Goal: Task Accomplishment & Management: Complete application form

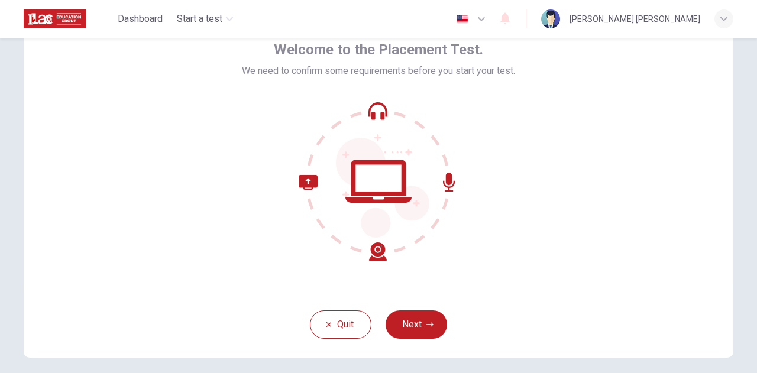
scroll to position [67, 0]
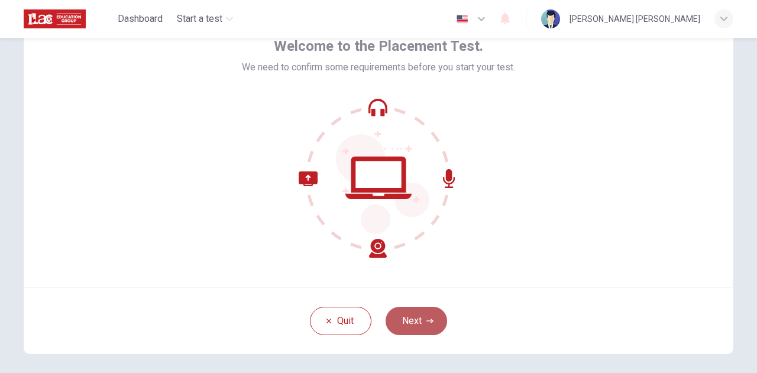
click at [420, 319] on button "Next" at bounding box center [416, 321] width 61 height 28
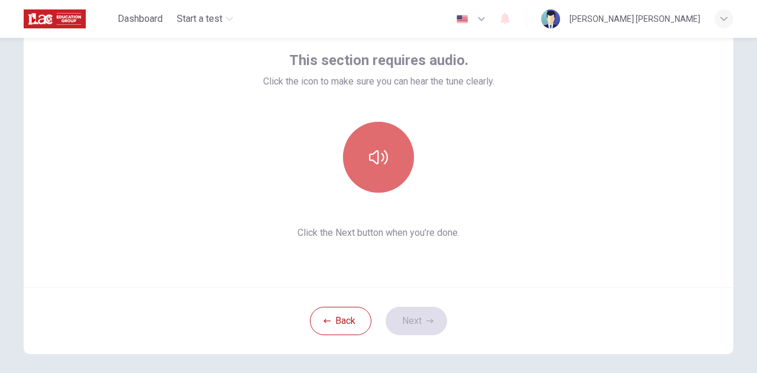
click at [376, 156] on icon "button" at bounding box center [378, 157] width 19 height 14
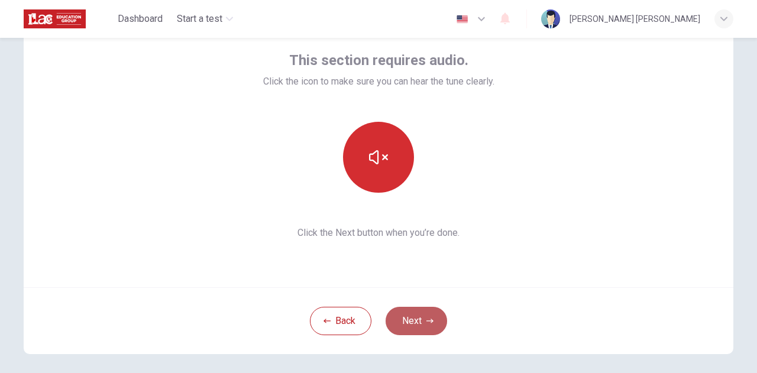
click at [416, 325] on button "Next" at bounding box center [416, 321] width 61 height 28
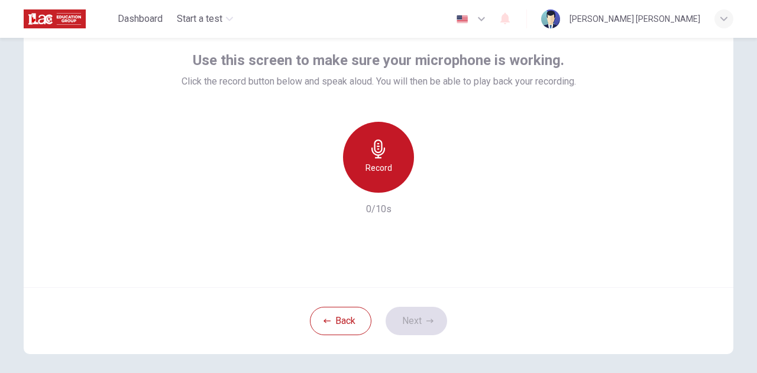
click at [380, 158] on icon "button" at bounding box center [378, 149] width 19 height 19
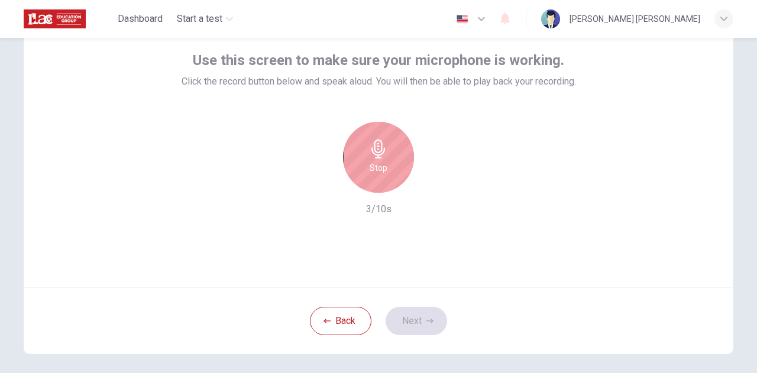
click at [413, 324] on div "Back Next" at bounding box center [379, 320] width 710 height 67
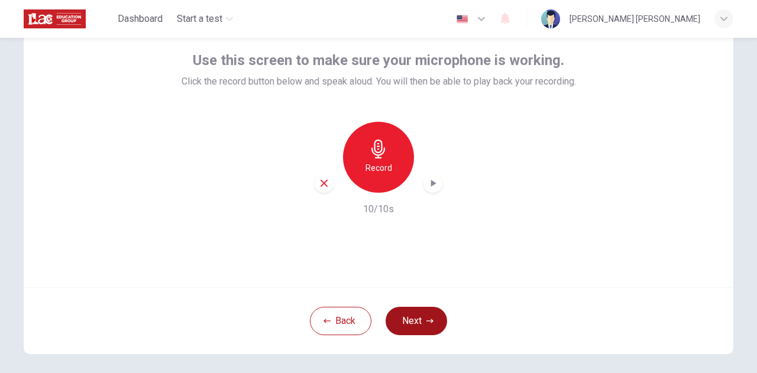
click at [412, 321] on button "Next" at bounding box center [416, 321] width 61 height 28
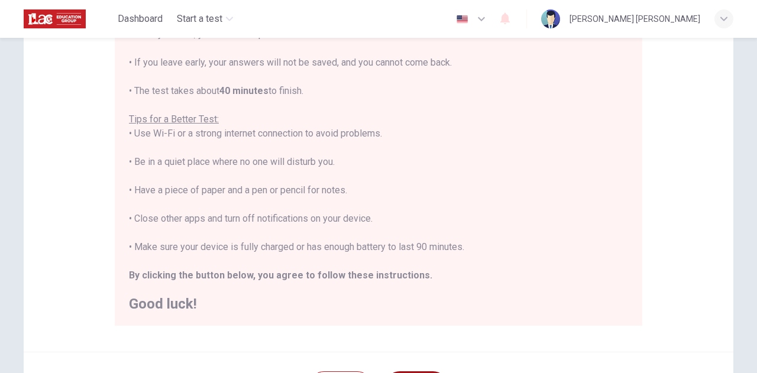
scroll to position [284, 0]
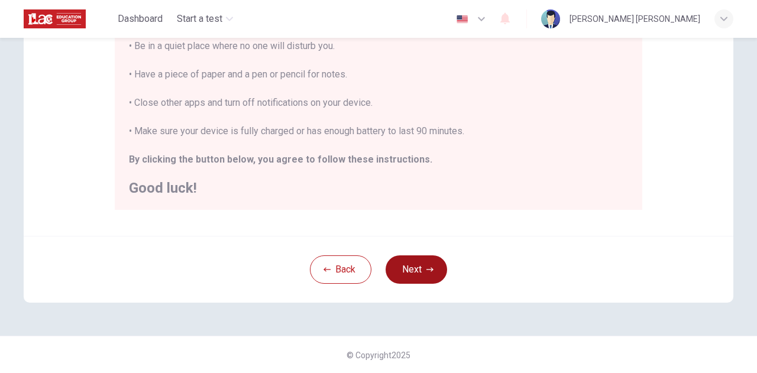
click at [416, 267] on button "Next" at bounding box center [416, 269] width 61 height 28
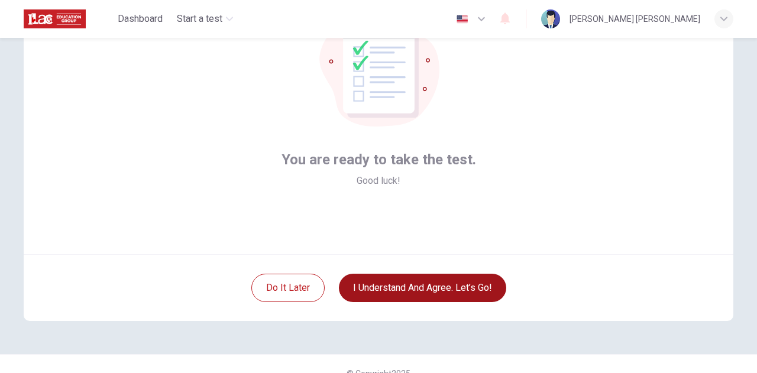
scroll to position [104, 0]
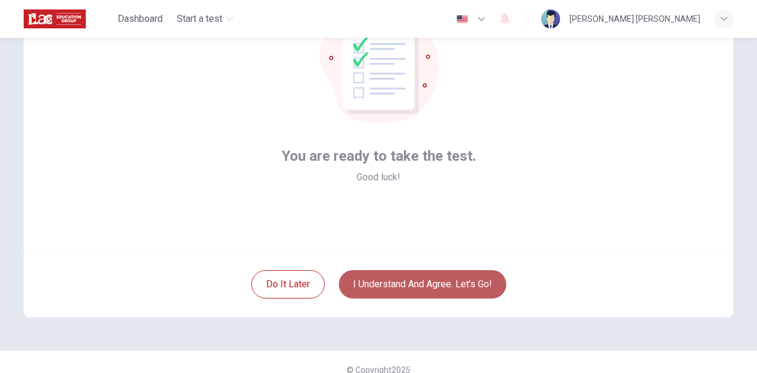
click at [422, 283] on button "I understand and agree. Let’s go!" at bounding box center [422, 284] width 167 height 28
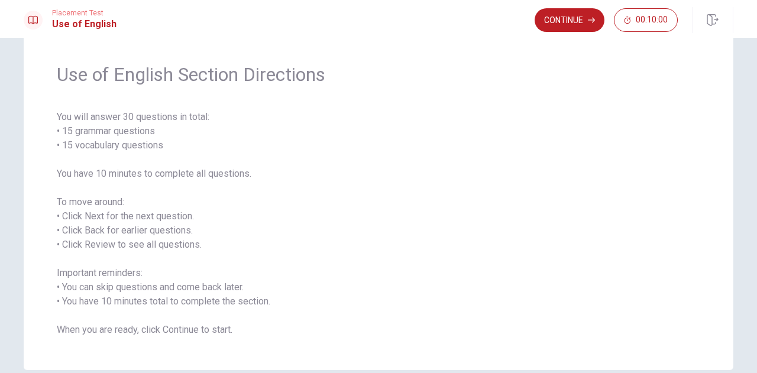
scroll to position [26, 0]
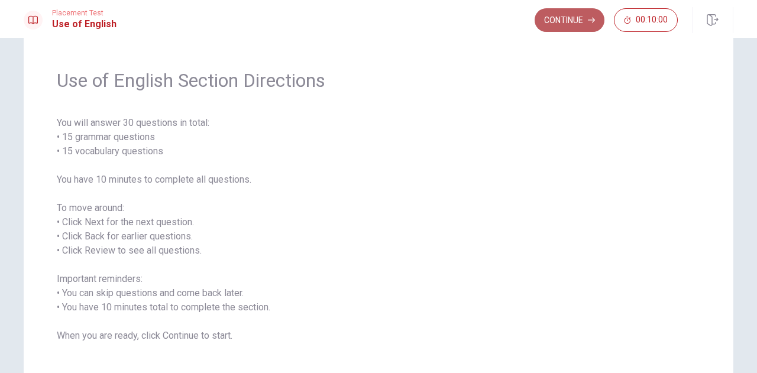
click at [585, 23] on button "Continue" at bounding box center [570, 20] width 70 height 24
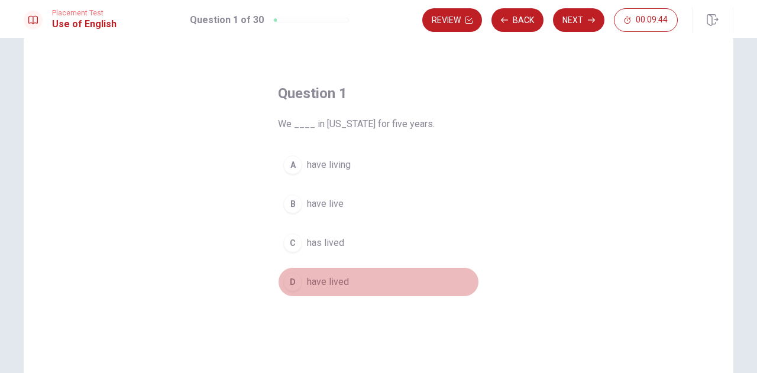
click at [290, 283] on div "D" at bounding box center [292, 282] width 19 height 19
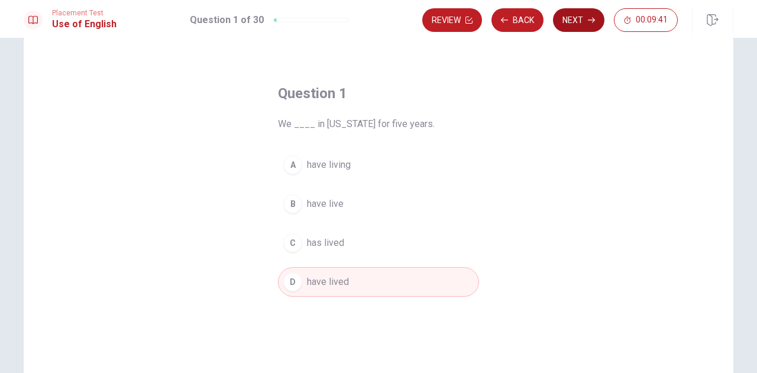
click at [593, 20] on icon "button" at bounding box center [591, 20] width 7 height 5
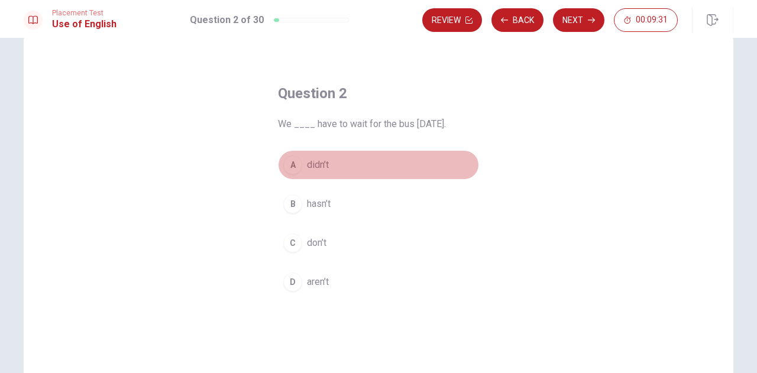
click at [291, 163] on div "A" at bounding box center [292, 165] width 19 height 19
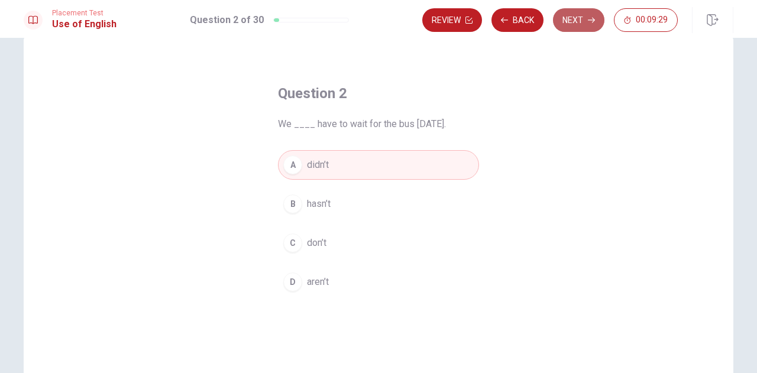
click at [567, 26] on button "Next" at bounding box center [578, 20] width 51 height 24
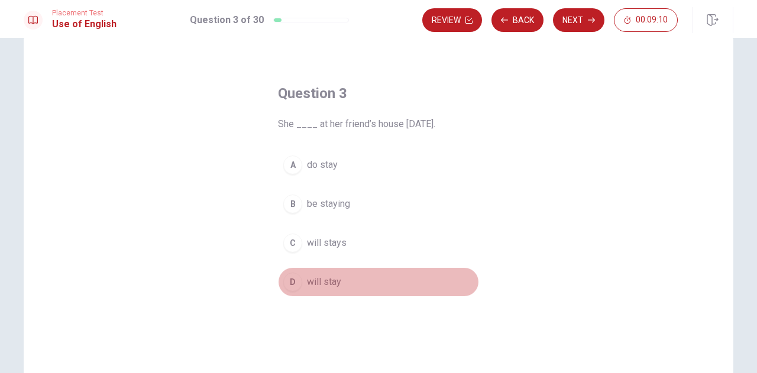
click at [292, 280] on div "D" at bounding box center [292, 282] width 19 height 19
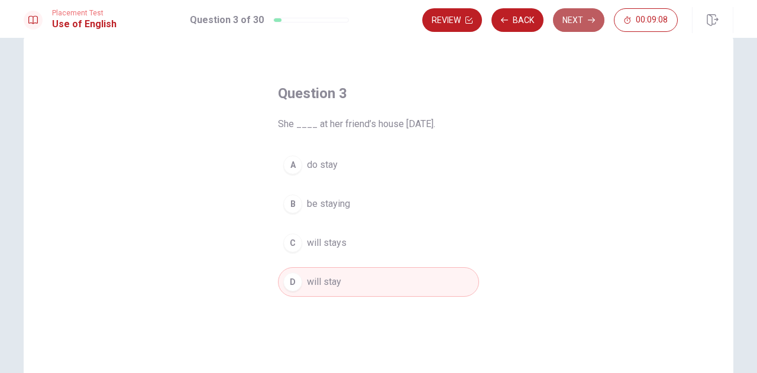
click at [575, 17] on button "Next" at bounding box center [578, 20] width 51 height 24
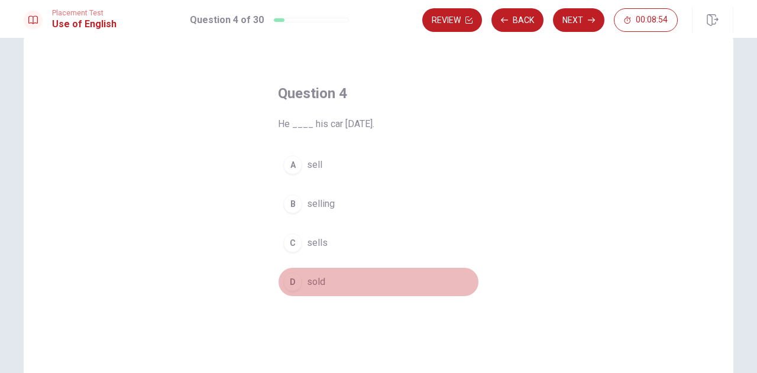
click at [297, 281] on div "D" at bounding box center [292, 282] width 19 height 19
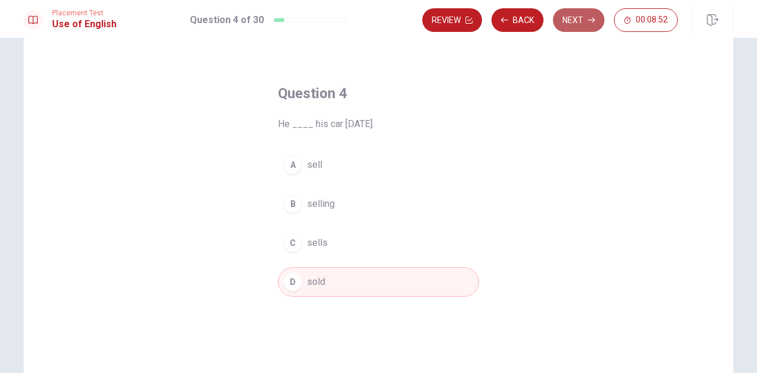
click at [576, 20] on button "Next" at bounding box center [578, 20] width 51 height 24
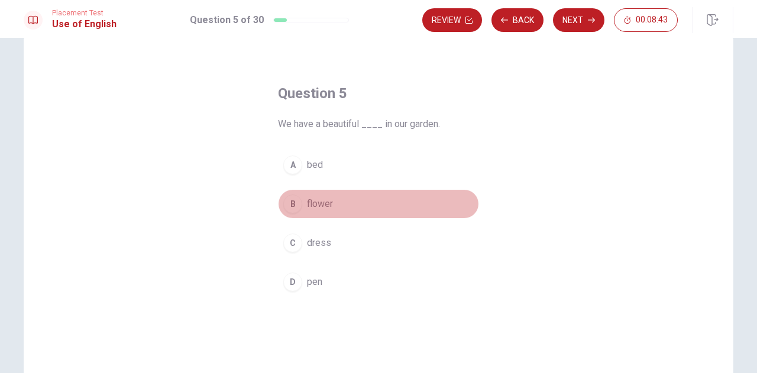
click at [299, 202] on button "B flower" at bounding box center [378, 204] width 201 height 30
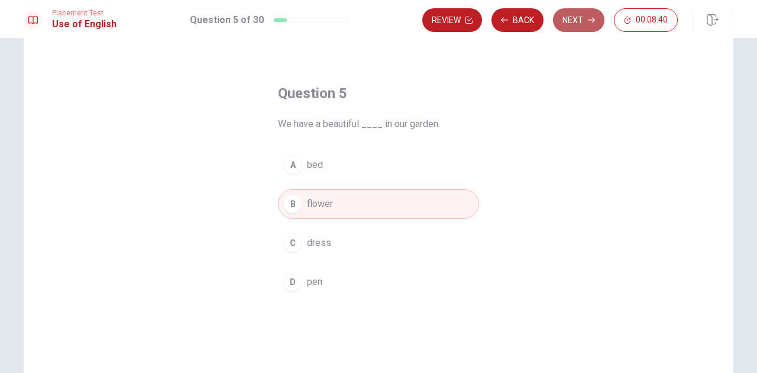
click at [587, 20] on button "Next" at bounding box center [578, 20] width 51 height 24
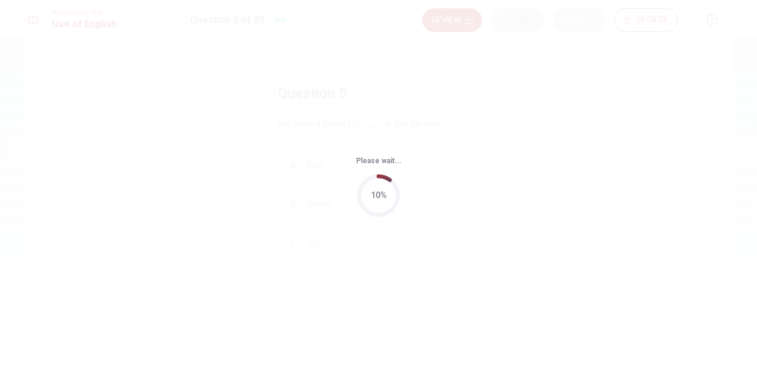
scroll to position [0, 0]
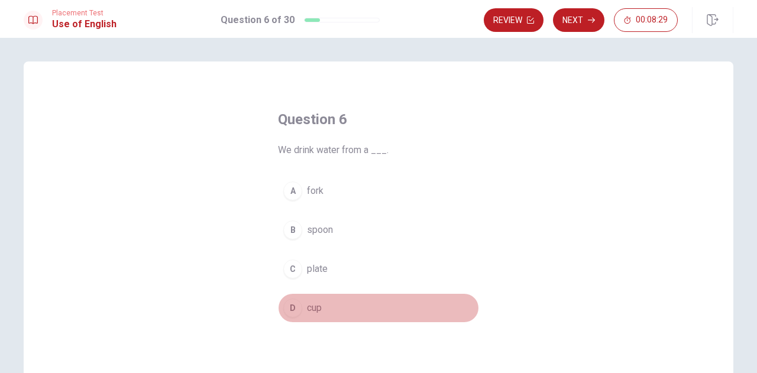
click at [307, 309] on span "cup" at bounding box center [314, 308] width 15 height 14
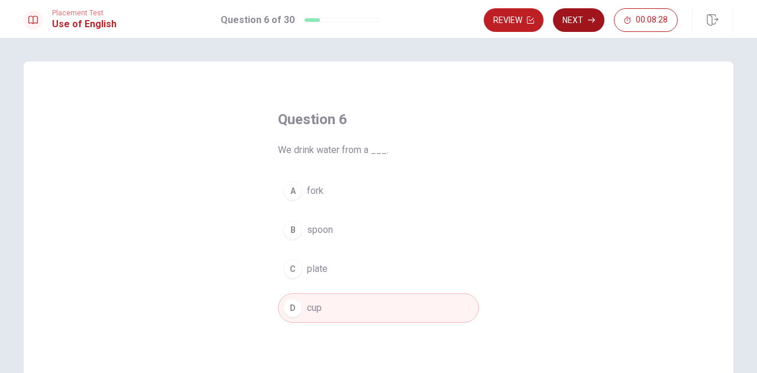
click at [583, 22] on button "Next" at bounding box center [578, 20] width 51 height 24
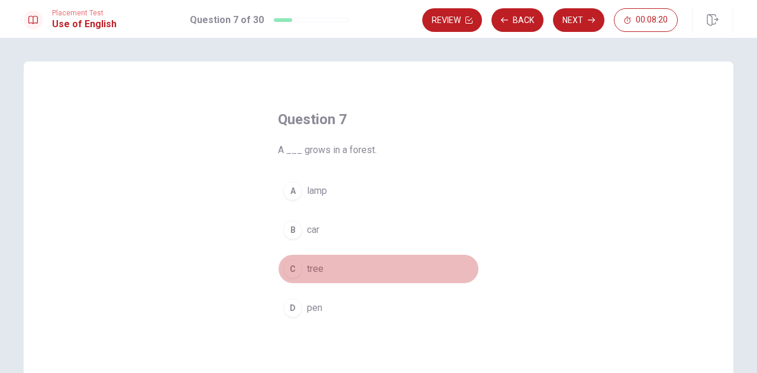
click at [309, 267] on span "tree" at bounding box center [315, 269] width 17 height 14
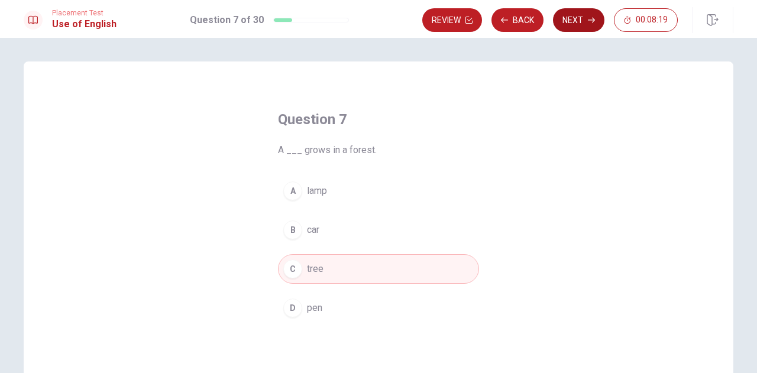
click at [582, 16] on button "Next" at bounding box center [578, 20] width 51 height 24
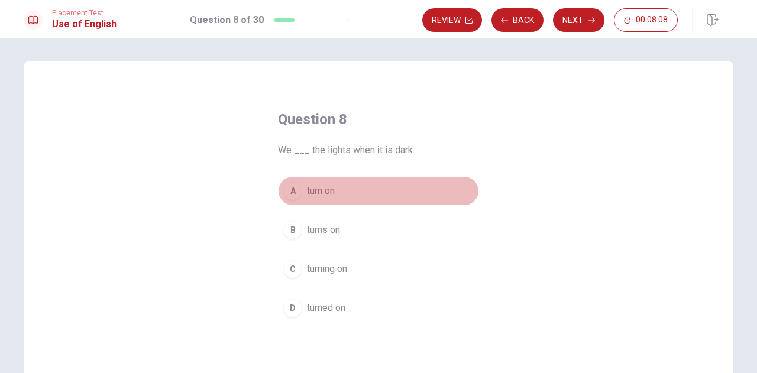
click at [315, 187] on span "turn on" at bounding box center [321, 191] width 28 height 14
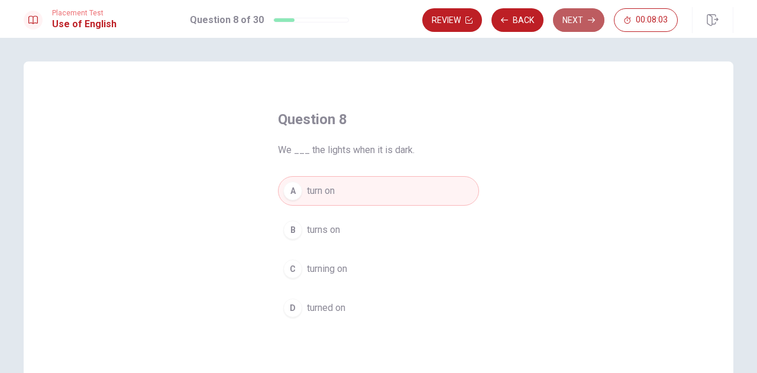
click at [580, 20] on button "Next" at bounding box center [578, 20] width 51 height 24
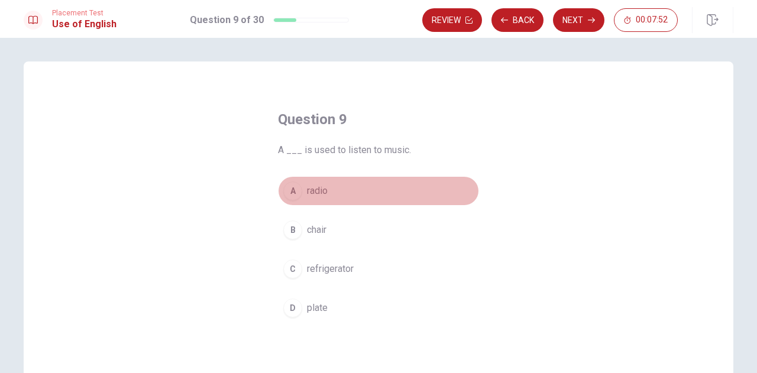
click at [320, 192] on span "radio" at bounding box center [317, 191] width 21 height 14
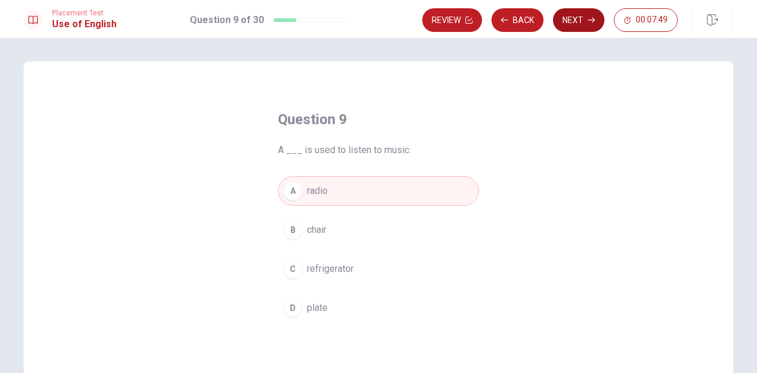
click at [579, 21] on button "Next" at bounding box center [578, 20] width 51 height 24
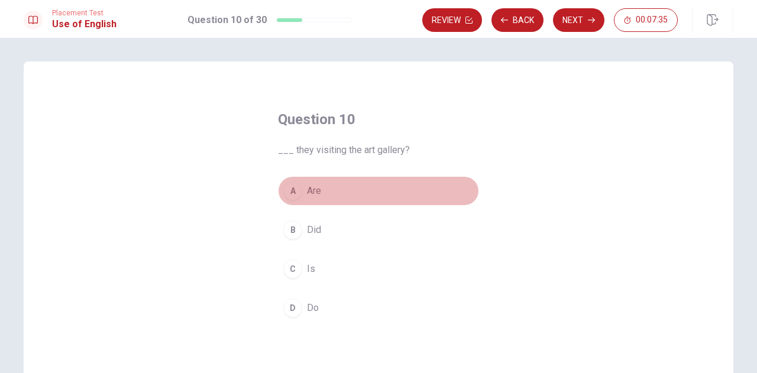
click at [293, 194] on div "A" at bounding box center [292, 191] width 19 height 19
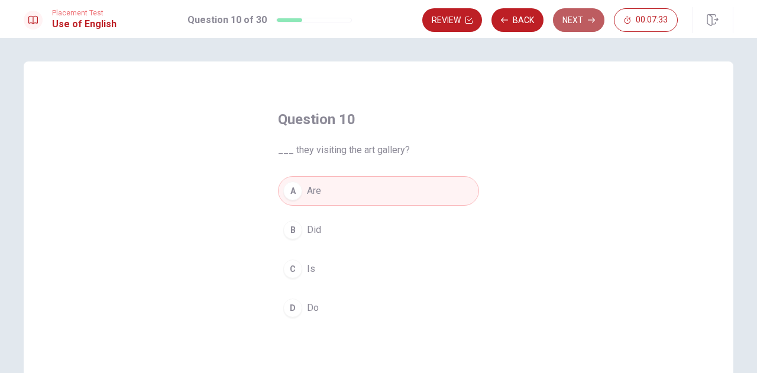
click at [576, 15] on button "Next" at bounding box center [578, 20] width 51 height 24
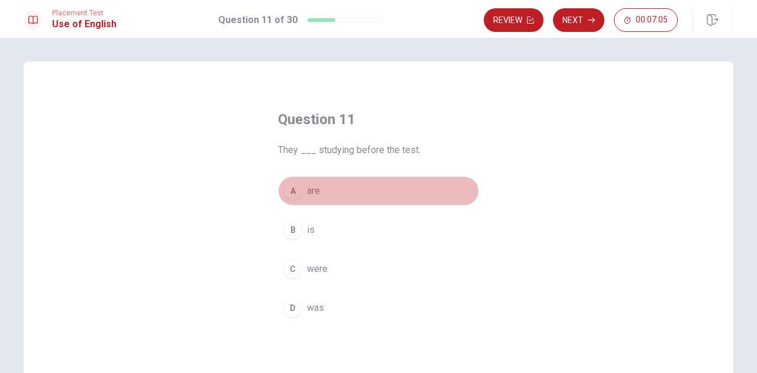
click at [310, 193] on span "are" at bounding box center [313, 191] width 13 height 14
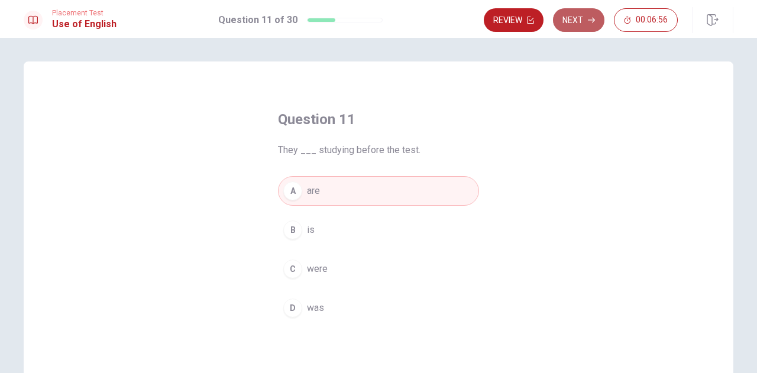
click at [581, 21] on button "Next" at bounding box center [578, 20] width 51 height 24
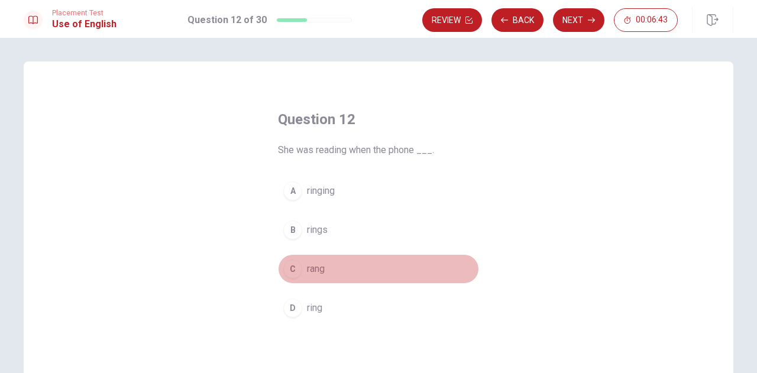
click at [310, 270] on span "rang" at bounding box center [316, 269] width 18 height 14
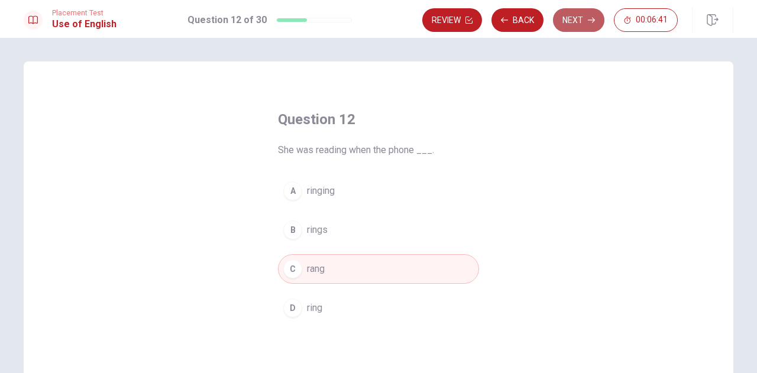
click at [576, 22] on button "Next" at bounding box center [578, 20] width 51 height 24
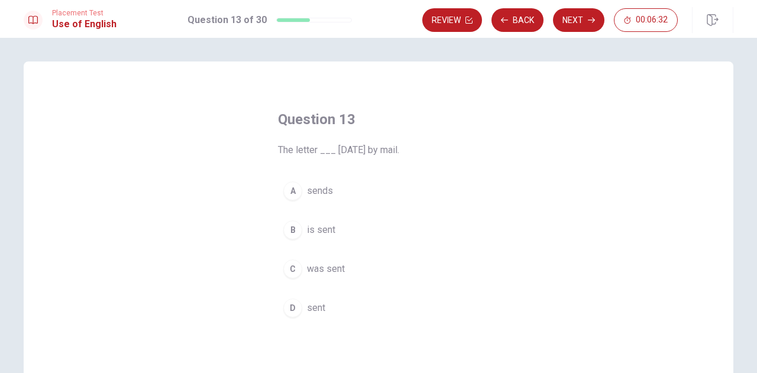
click at [309, 267] on span "was sent" at bounding box center [326, 269] width 38 height 14
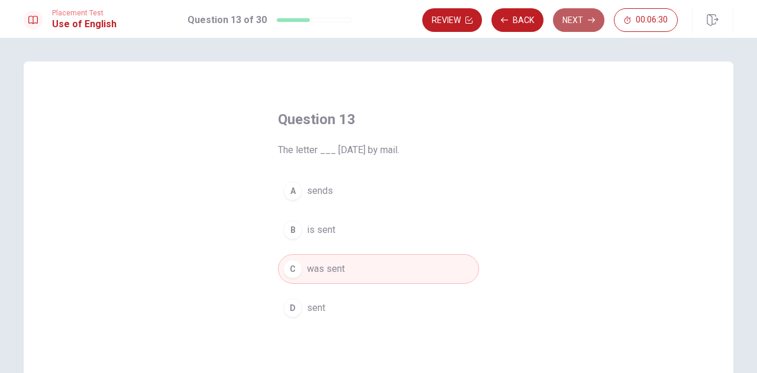
click at [575, 12] on button "Next" at bounding box center [578, 20] width 51 height 24
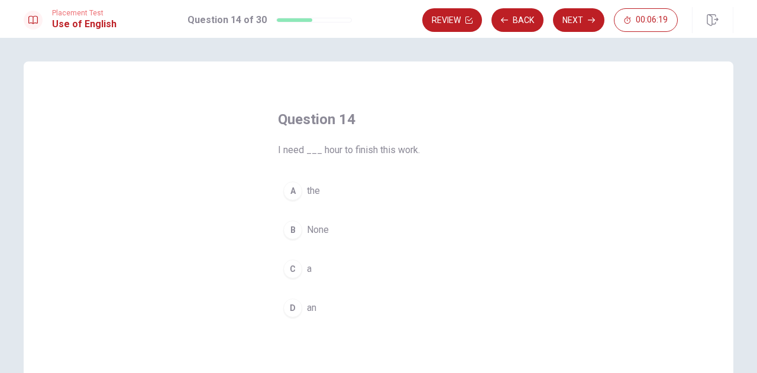
click at [297, 309] on div "D" at bounding box center [292, 308] width 19 height 19
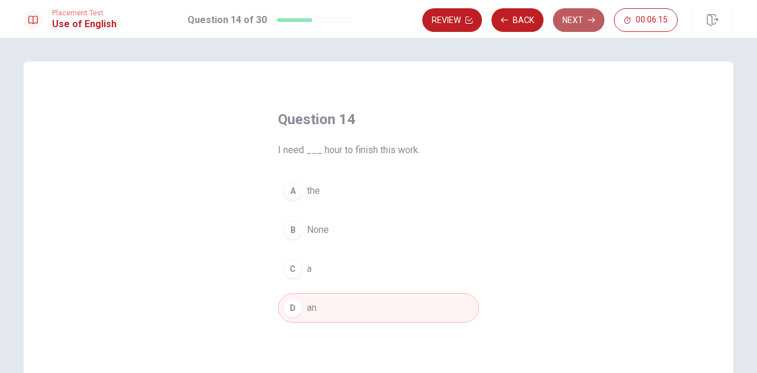
click at [575, 22] on button "Next" at bounding box center [578, 20] width 51 height 24
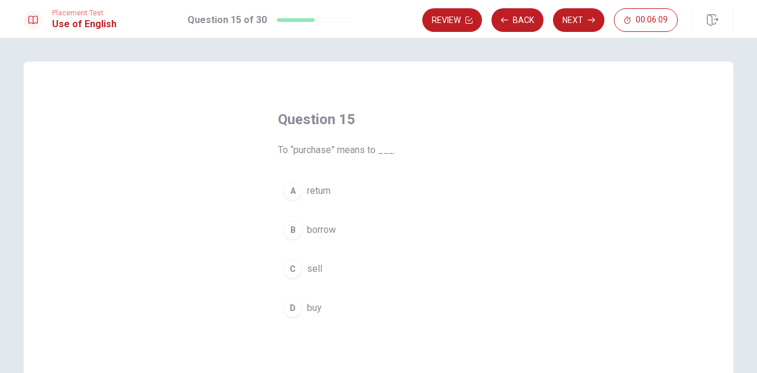
click at [319, 305] on button "D buy" at bounding box center [378, 308] width 201 height 30
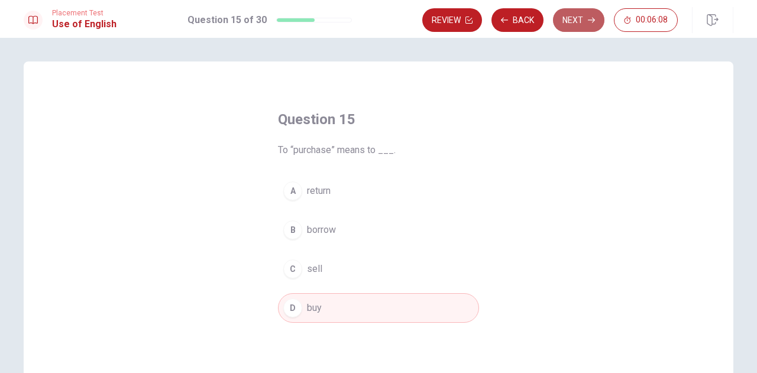
click at [589, 17] on icon "button" at bounding box center [591, 20] width 7 height 7
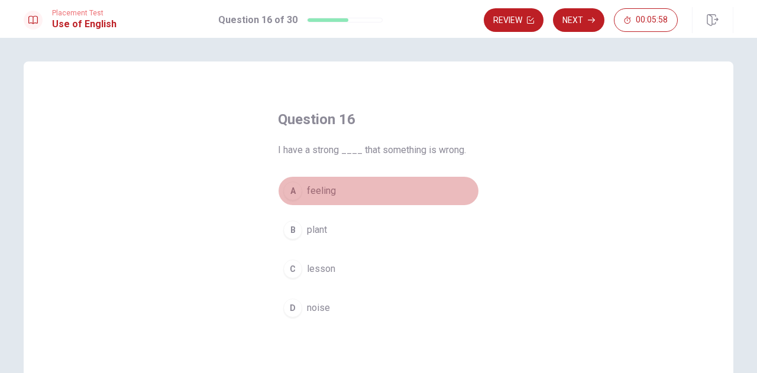
click at [319, 190] on span "feeling" at bounding box center [321, 191] width 29 height 14
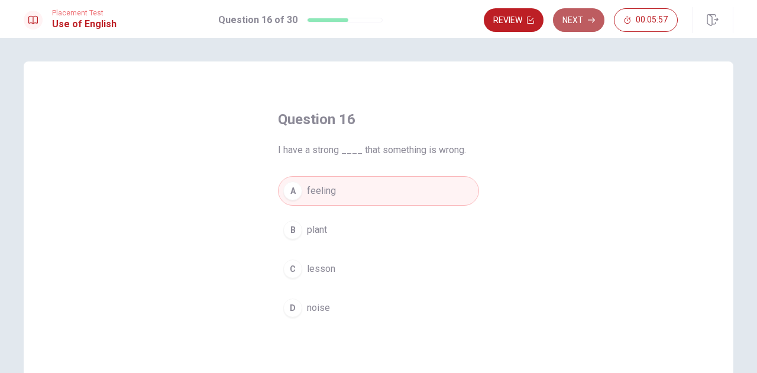
click at [587, 16] on button "Next" at bounding box center [578, 20] width 51 height 24
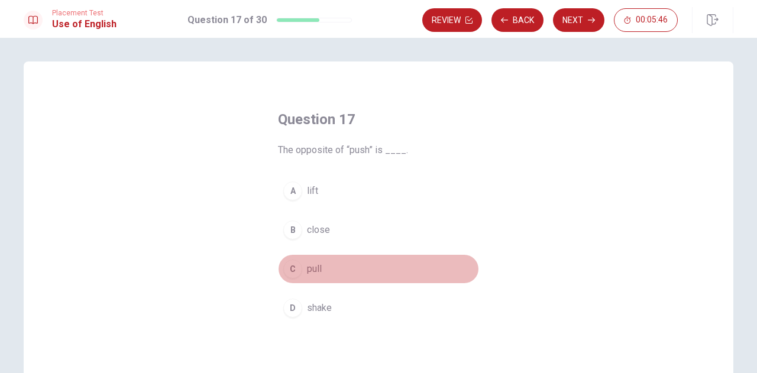
click at [310, 268] on span "pull" at bounding box center [314, 269] width 15 height 14
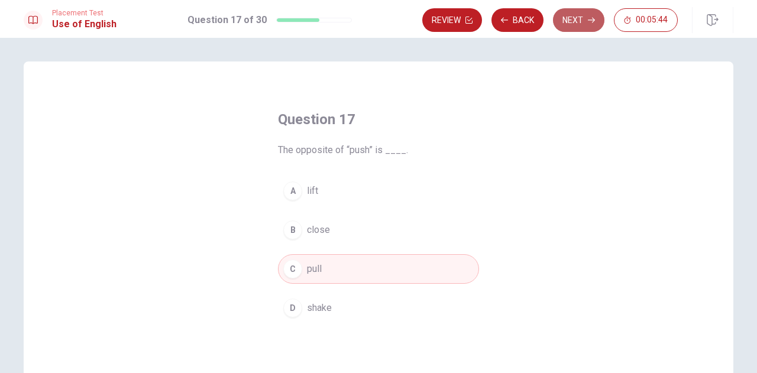
click at [575, 20] on button "Next" at bounding box center [578, 20] width 51 height 24
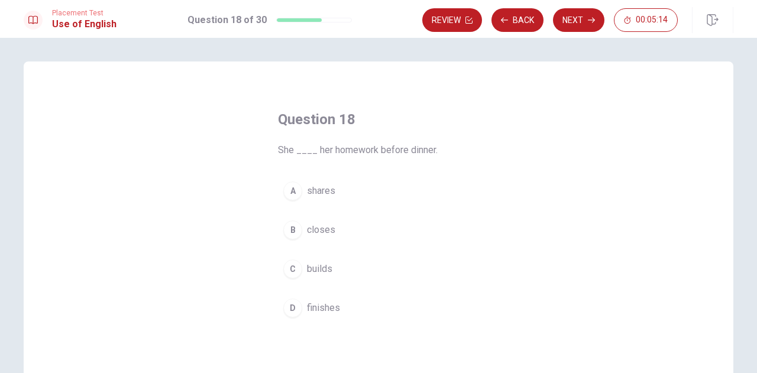
click at [323, 310] on span "finishes" at bounding box center [323, 308] width 33 height 14
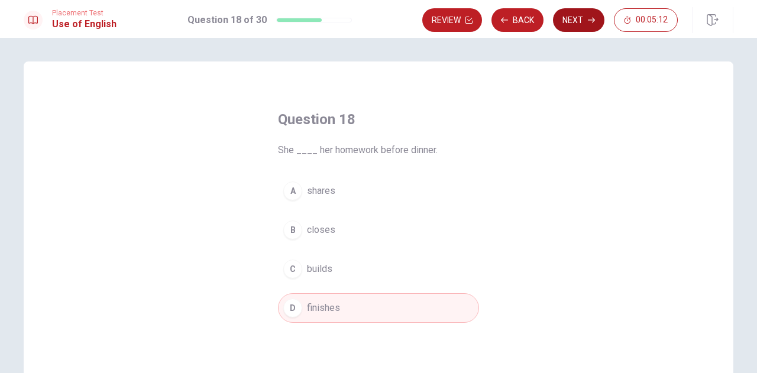
click at [578, 19] on button "Next" at bounding box center [578, 20] width 51 height 24
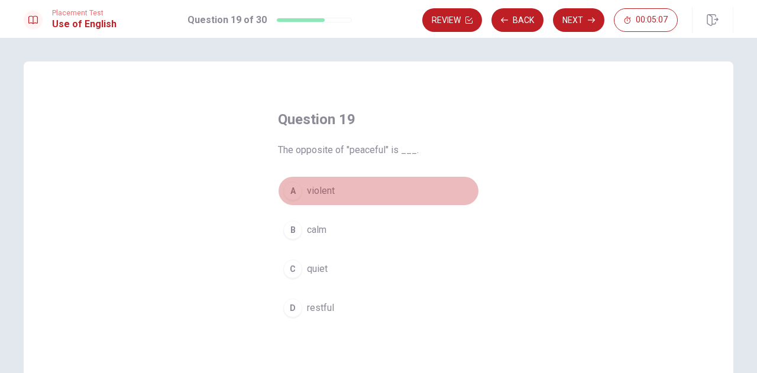
click at [328, 194] on span "violent" at bounding box center [321, 191] width 28 height 14
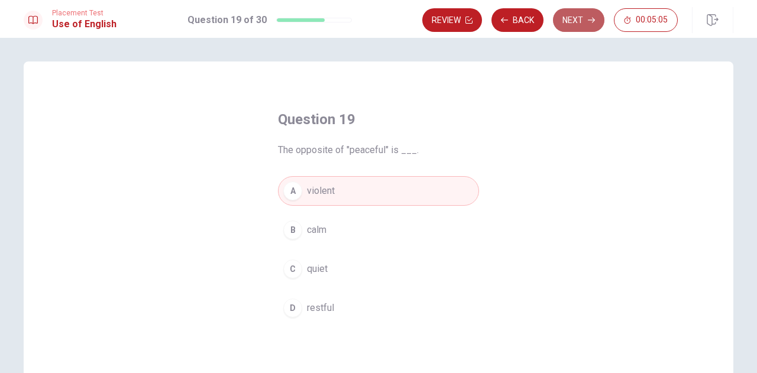
click at [573, 21] on button "Next" at bounding box center [578, 20] width 51 height 24
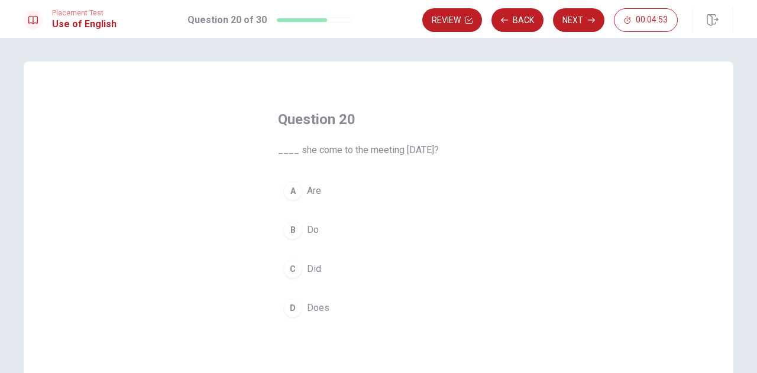
click at [313, 266] on span "Did" at bounding box center [314, 269] width 14 height 14
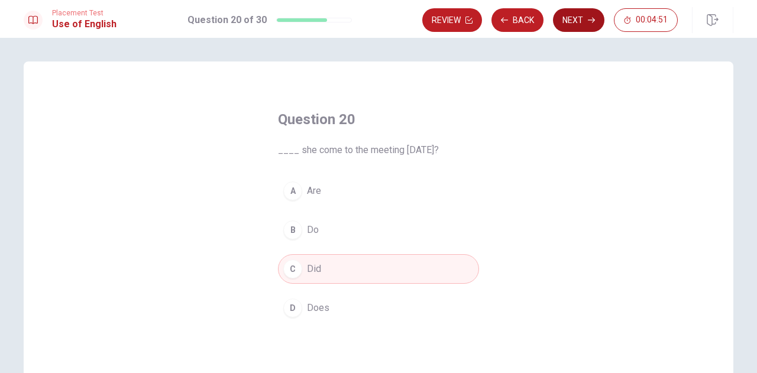
click at [581, 27] on button "Next" at bounding box center [578, 20] width 51 height 24
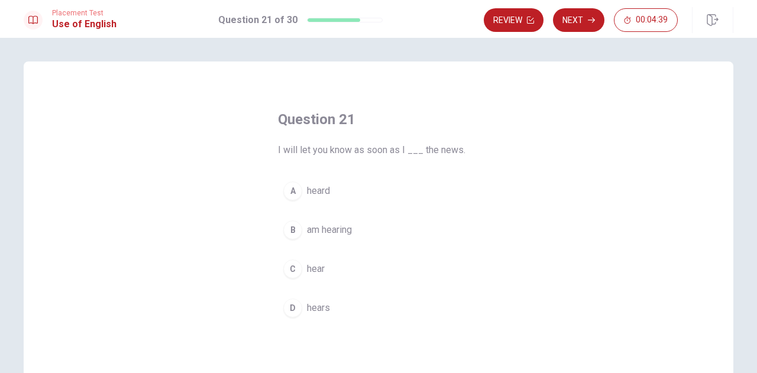
click at [310, 189] on span "heard" at bounding box center [318, 191] width 23 height 14
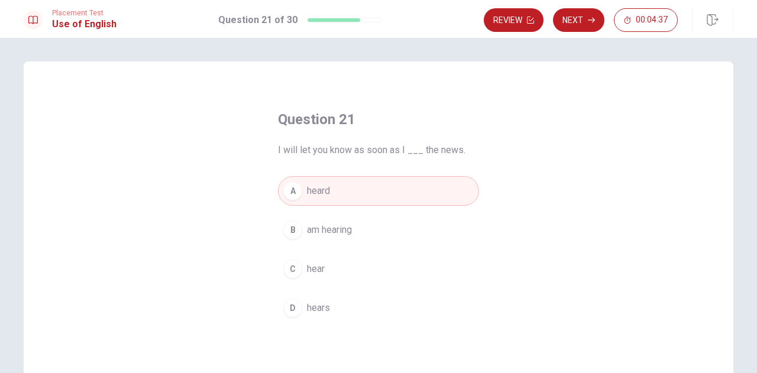
click at [311, 275] on span "hear" at bounding box center [316, 269] width 18 height 14
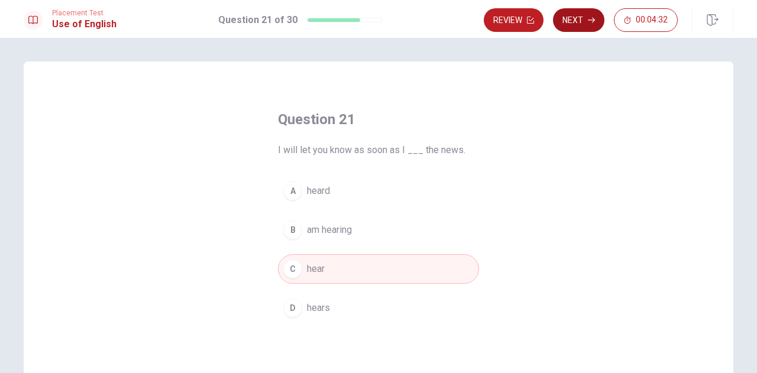
click at [581, 21] on button "Next" at bounding box center [578, 20] width 51 height 24
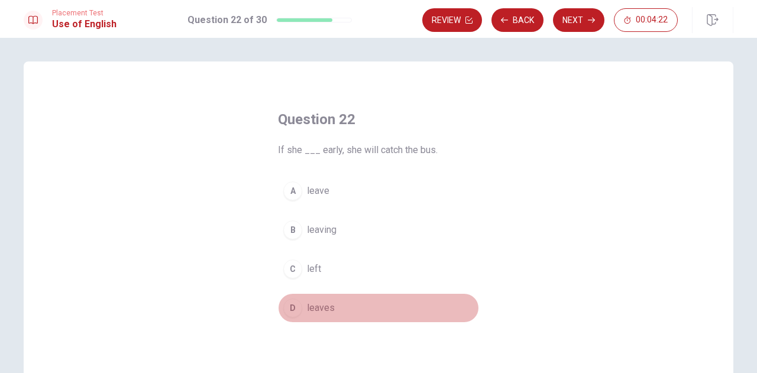
click at [312, 306] on span "leaves" at bounding box center [321, 308] width 28 height 14
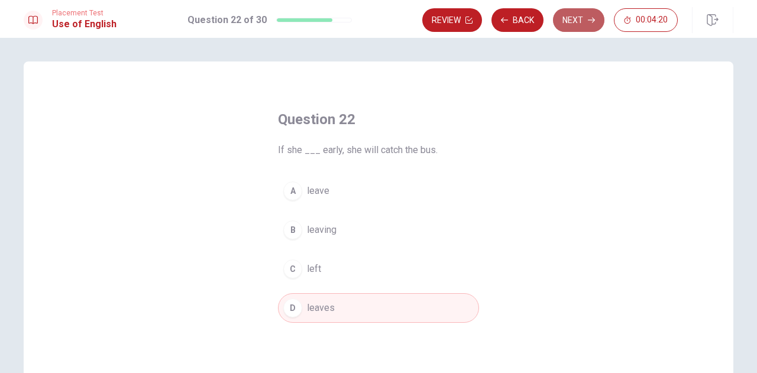
click at [570, 22] on button "Next" at bounding box center [578, 20] width 51 height 24
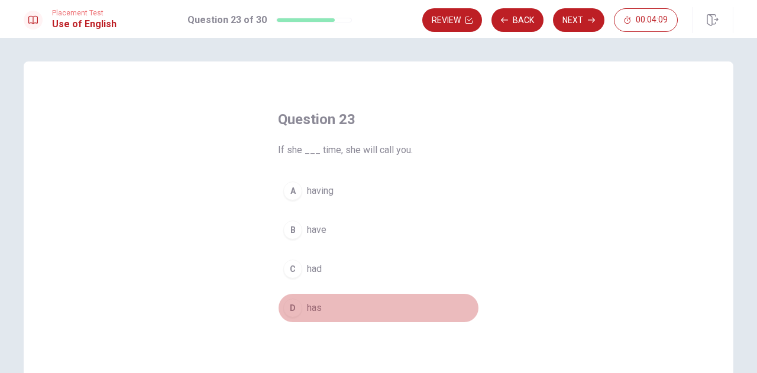
click at [315, 307] on span "has" at bounding box center [314, 308] width 15 height 14
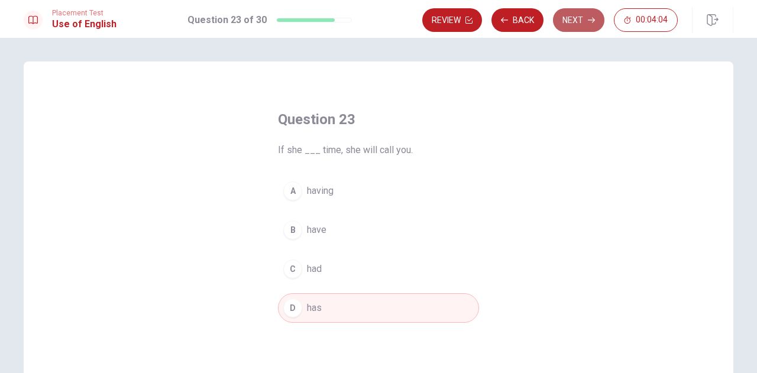
click at [572, 21] on button "Next" at bounding box center [578, 20] width 51 height 24
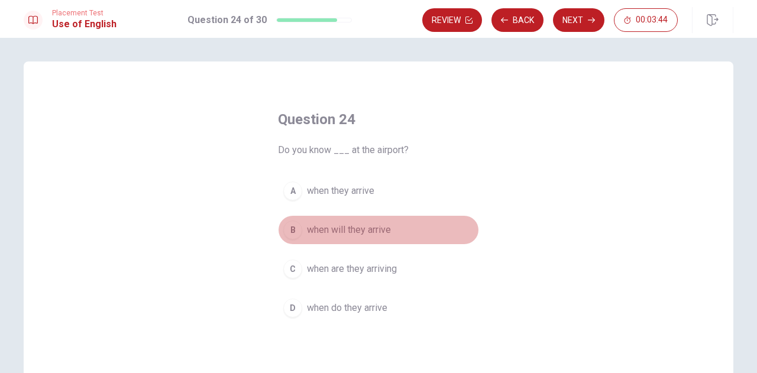
click at [379, 231] on span "when will they arrive" at bounding box center [349, 230] width 84 height 14
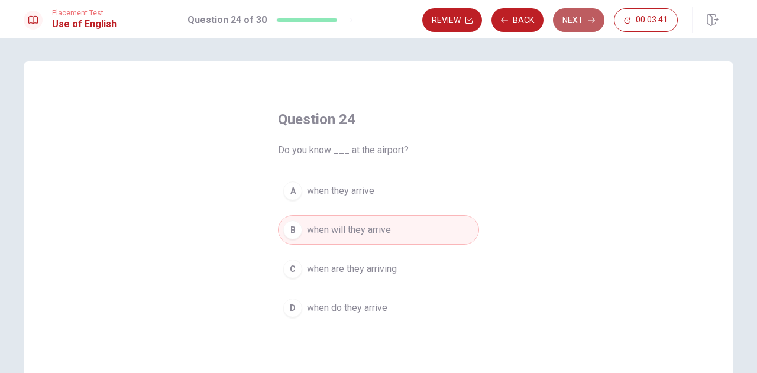
click at [580, 20] on button "Next" at bounding box center [578, 20] width 51 height 24
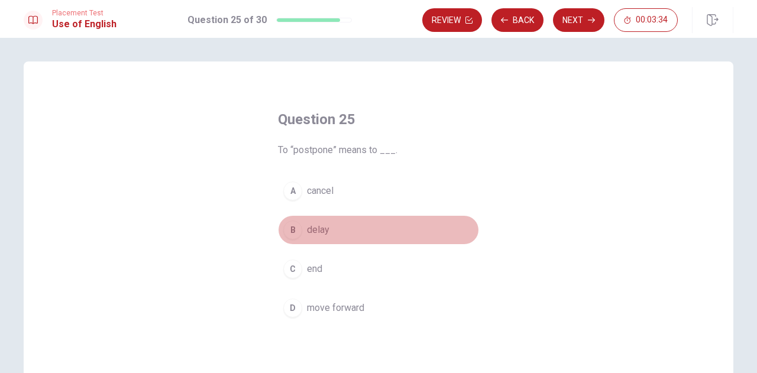
click at [319, 223] on span "delay" at bounding box center [318, 230] width 22 height 14
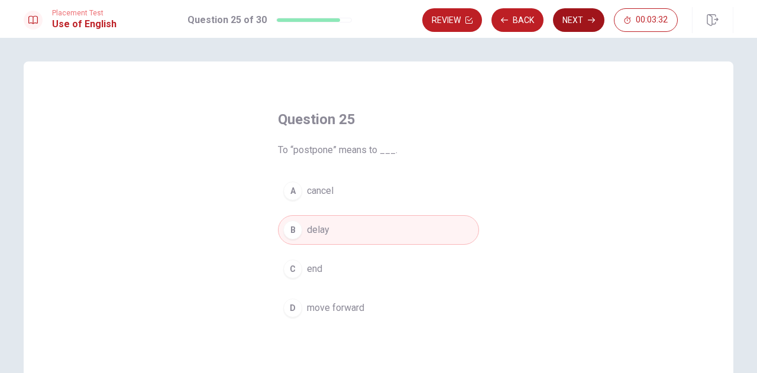
click at [579, 21] on button "Next" at bounding box center [578, 20] width 51 height 24
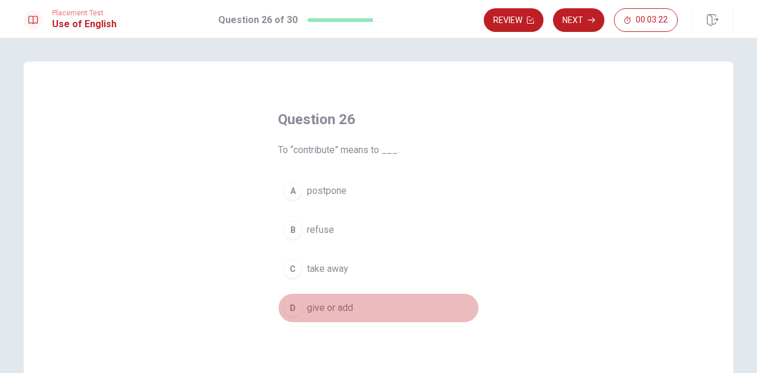
click at [338, 309] on span "give or add" at bounding box center [330, 308] width 46 height 14
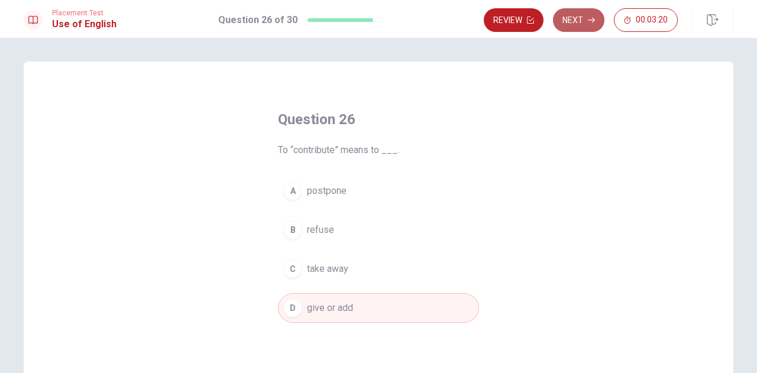
click at [577, 13] on button "Next" at bounding box center [578, 20] width 51 height 24
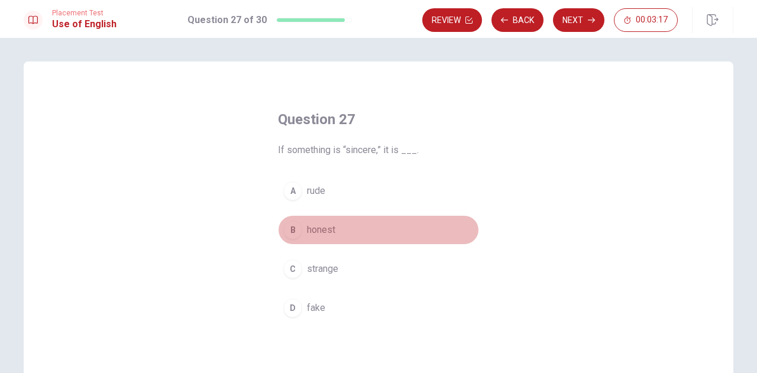
click at [332, 226] on span "honest" at bounding box center [321, 230] width 28 height 14
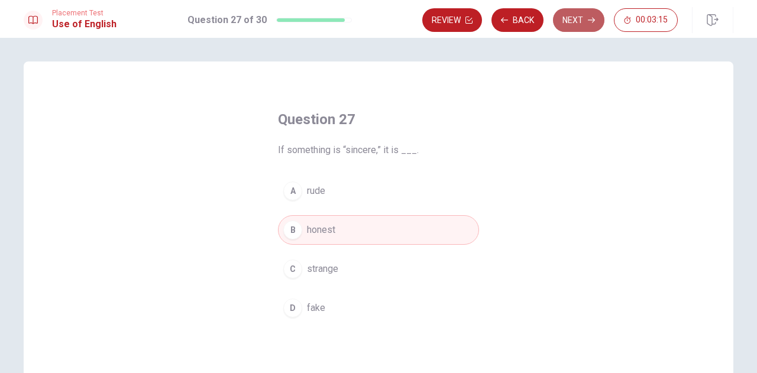
click at [585, 18] on button "Next" at bounding box center [578, 20] width 51 height 24
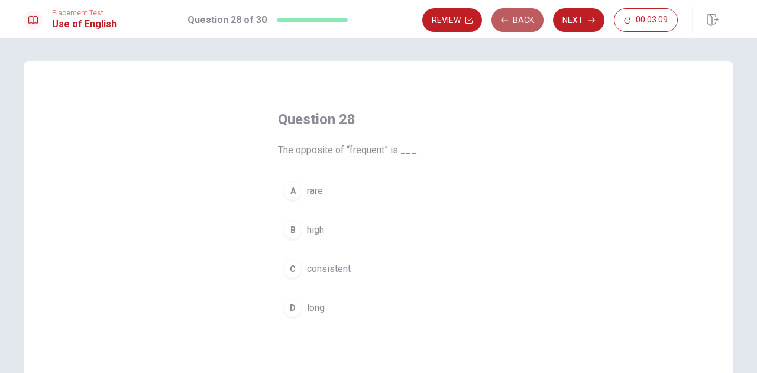
click at [512, 23] on button "Back" at bounding box center [517, 20] width 52 height 24
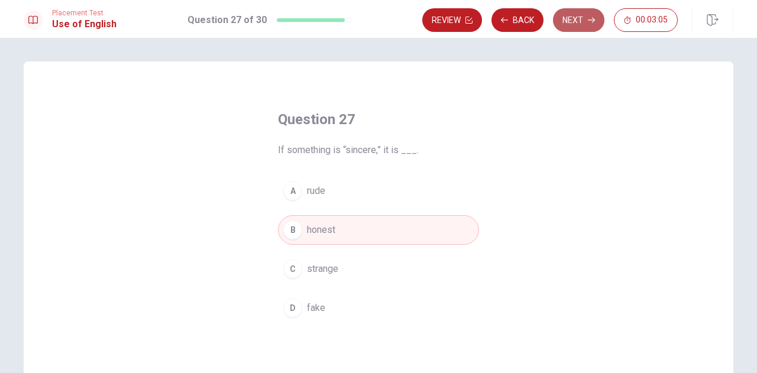
click at [588, 17] on button "Next" at bounding box center [578, 20] width 51 height 24
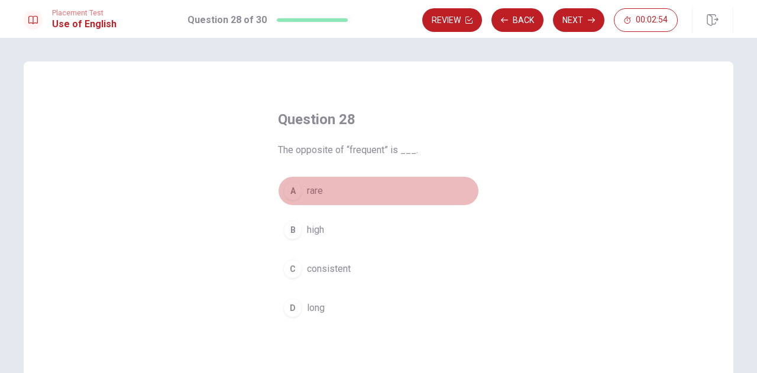
click at [309, 189] on span "rare" at bounding box center [315, 191] width 16 height 14
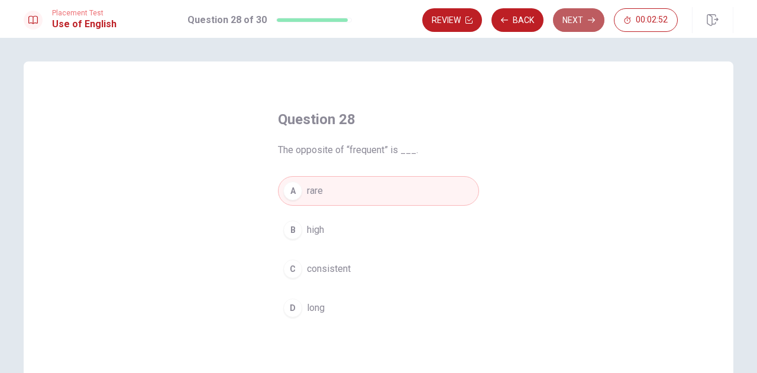
click at [580, 17] on button "Next" at bounding box center [578, 20] width 51 height 24
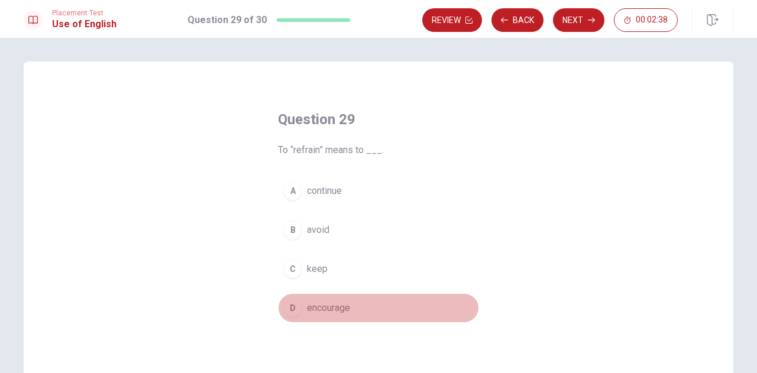
click at [336, 307] on span "encourage" at bounding box center [328, 308] width 43 height 14
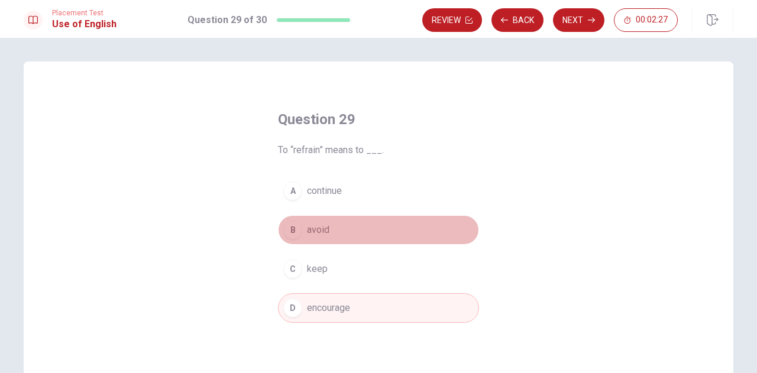
click at [313, 232] on span "avoid" at bounding box center [318, 230] width 22 height 14
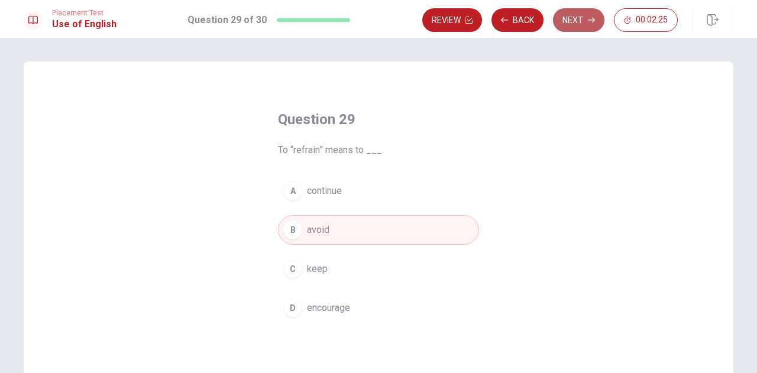
click at [577, 21] on button "Next" at bounding box center [578, 20] width 51 height 24
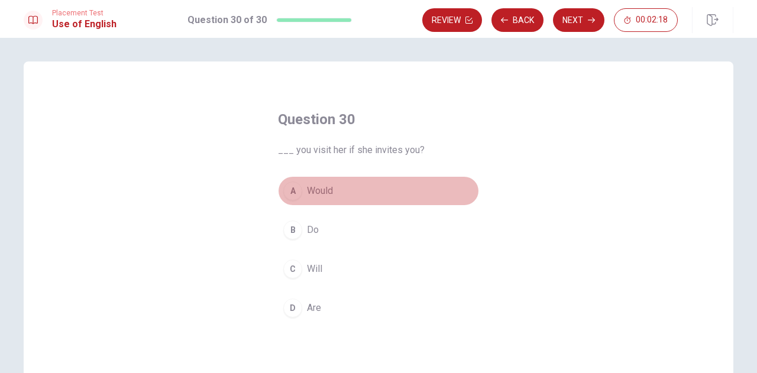
click at [322, 190] on span "Would" at bounding box center [320, 191] width 26 height 14
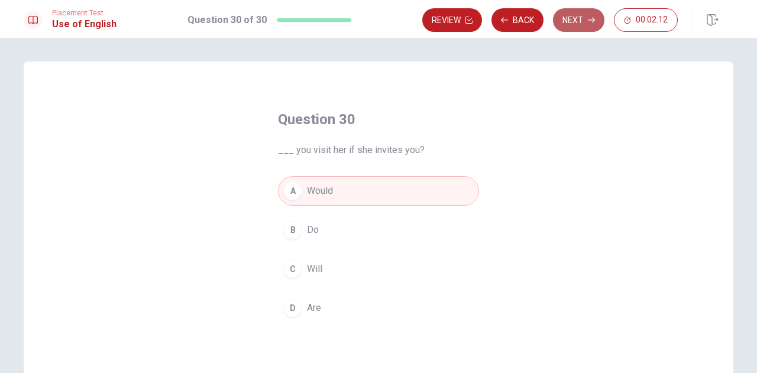
click at [578, 22] on button "Next" at bounding box center [578, 20] width 51 height 24
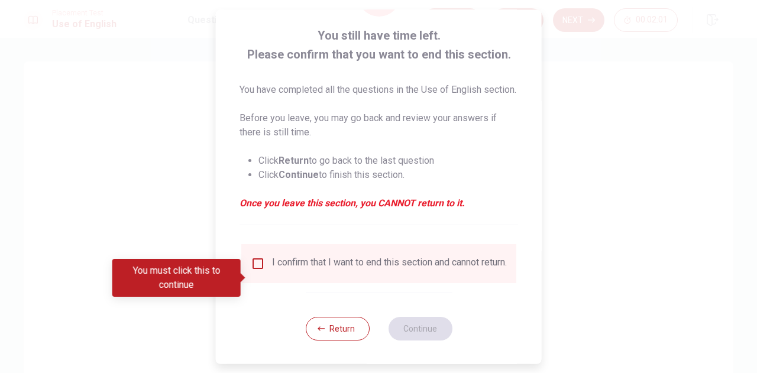
scroll to position [59, 0]
click at [258, 271] on input "You must click this to continue" at bounding box center [258, 264] width 14 height 14
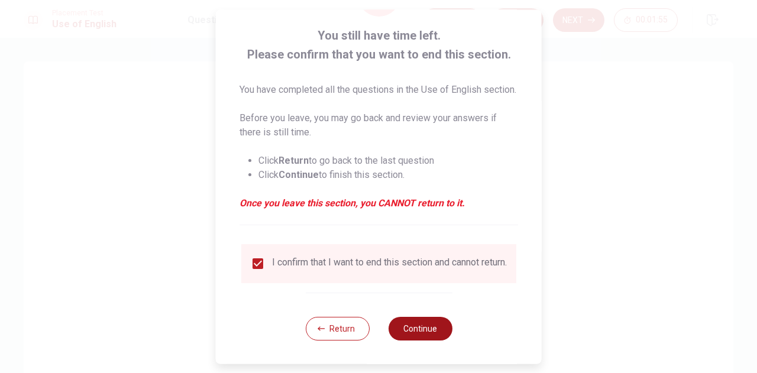
click at [423, 341] on button "Continue" at bounding box center [420, 329] width 64 height 24
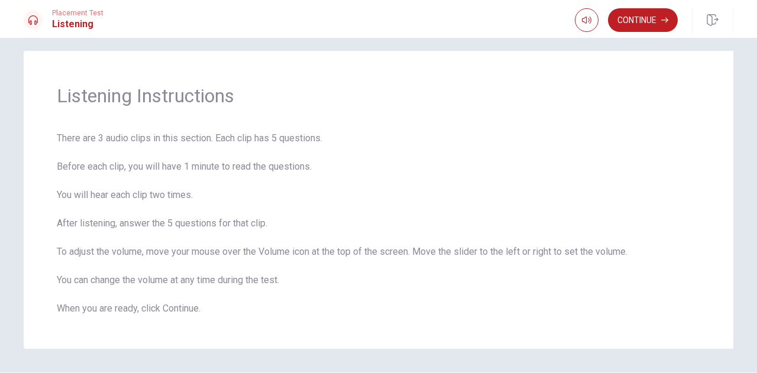
scroll to position [0, 0]
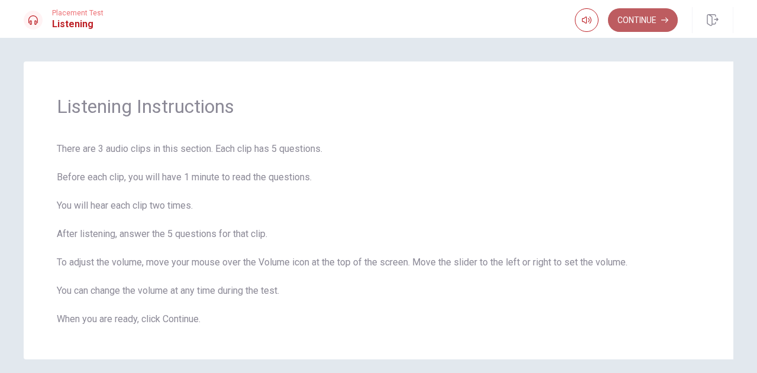
click at [641, 20] on button "Continue" at bounding box center [643, 20] width 70 height 24
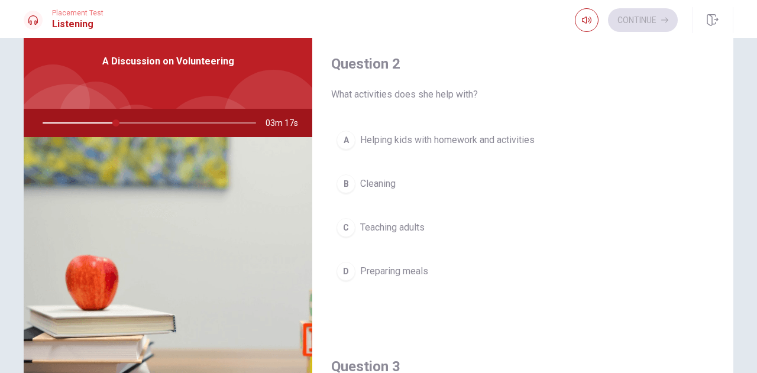
scroll to position [289, 0]
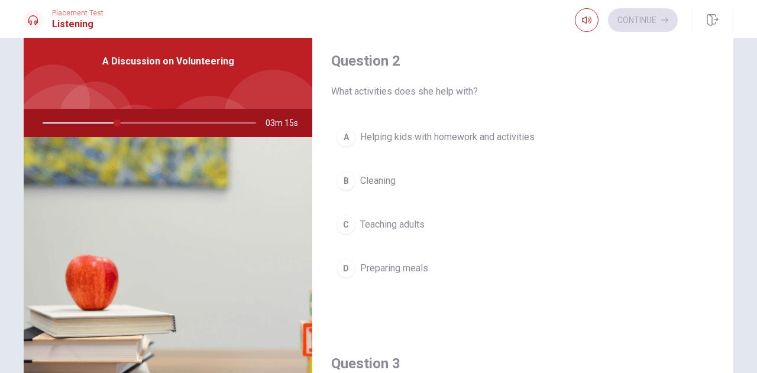
click at [402, 134] on span "Helping kids with homework and activities" at bounding box center [447, 137] width 174 height 14
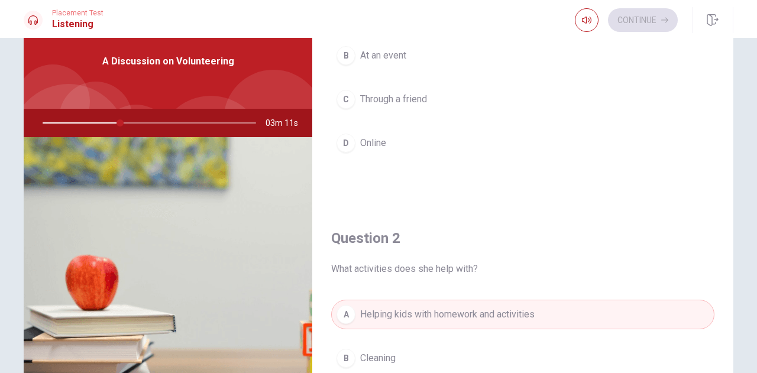
scroll to position [0, 0]
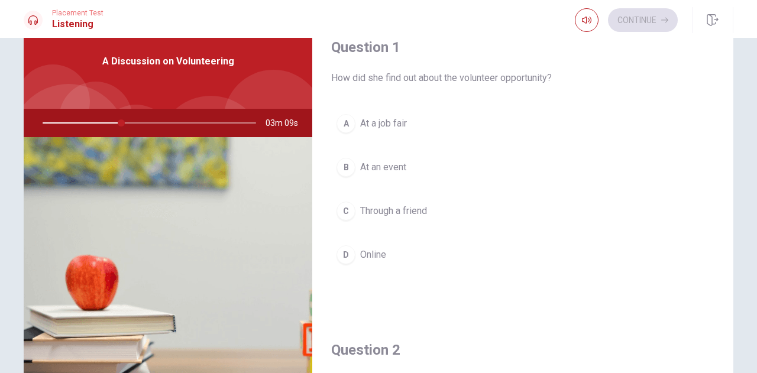
click at [373, 256] on span "Online" at bounding box center [373, 255] width 26 height 14
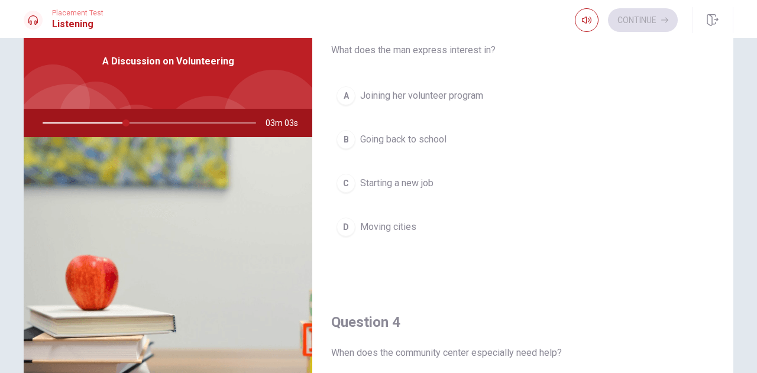
scroll to position [637, 0]
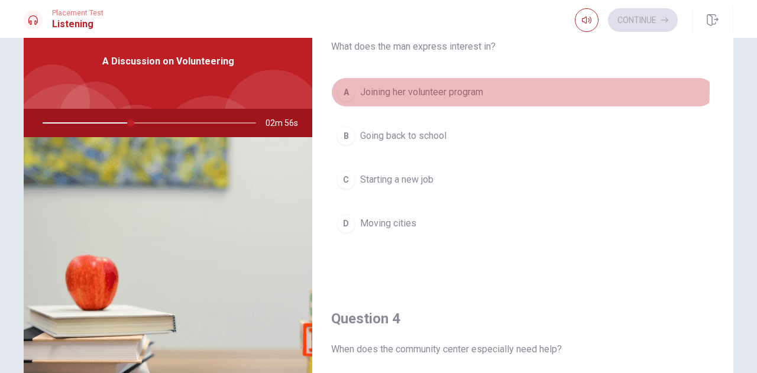
click at [425, 85] on span "Joining her volunteer program" at bounding box center [421, 92] width 123 height 14
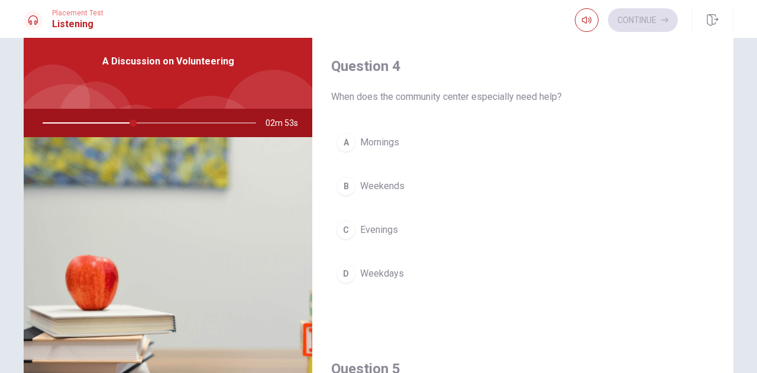
scroll to position [890, 0]
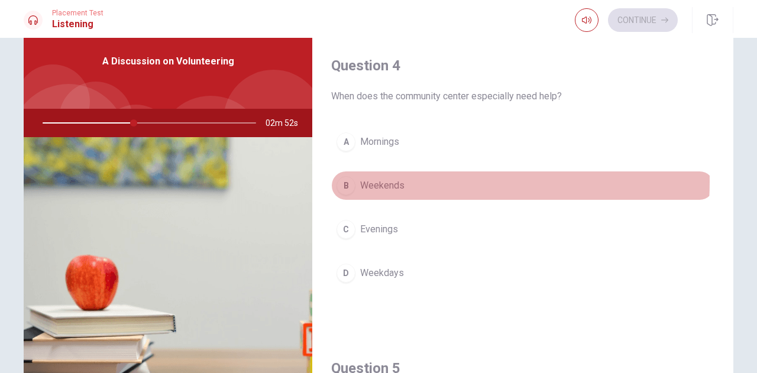
click at [378, 179] on span "Weekends" at bounding box center [382, 186] width 44 height 14
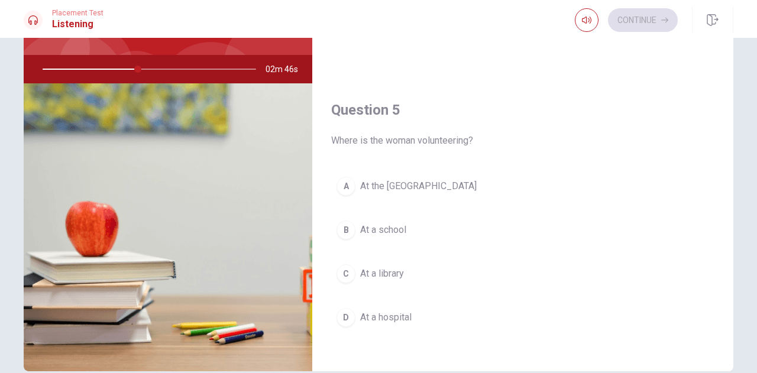
scroll to position [100, 0]
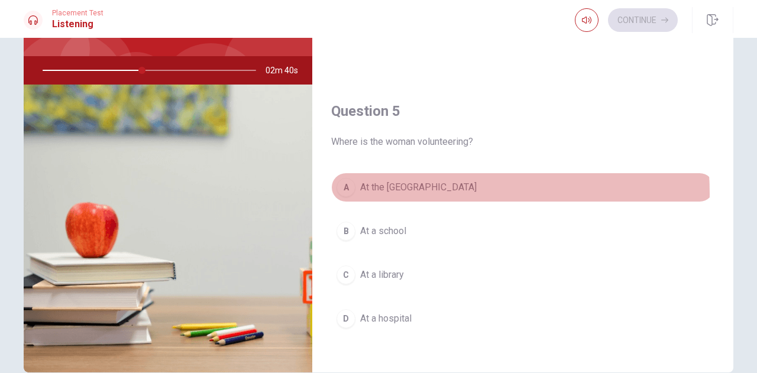
click at [412, 186] on span "At the [GEOGRAPHIC_DATA]" at bounding box center [418, 187] width 116 height 14
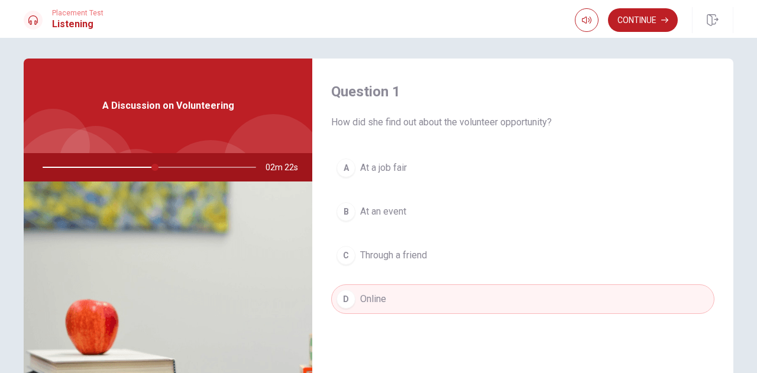
scroll to position [0, 0]
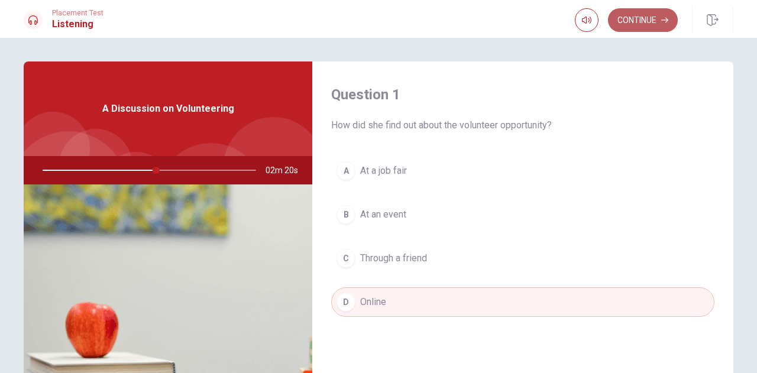
click at [642, 18] on button "Continue" at bounding box center [643, 20] width 70 height 24
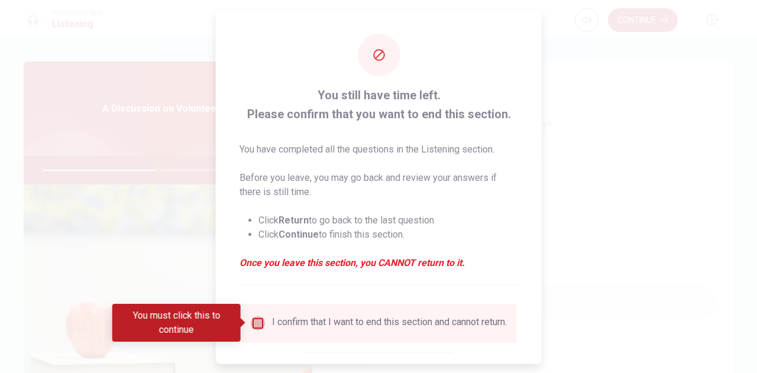
click at [257, 321] on input "You must click this to continue" at bounding box center [258, 323] width 14 height 14
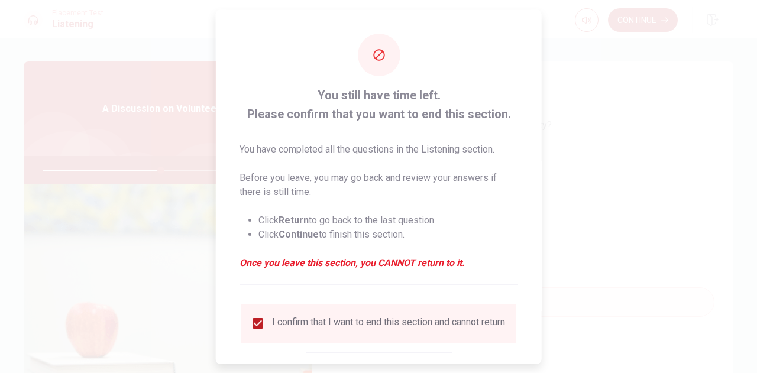
scroll to position [67, 0]
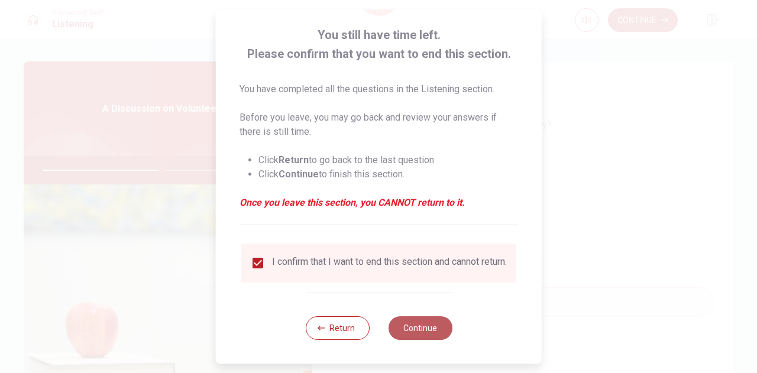
click at [416, 330] on button "Continue" at bounding box center [420, 328] width 64 height 24
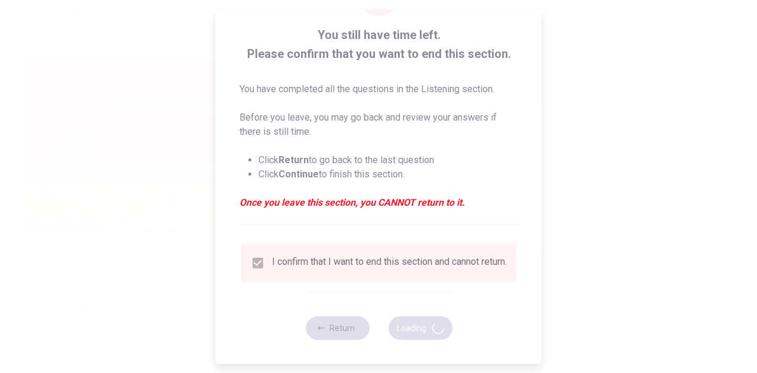
type input "57"
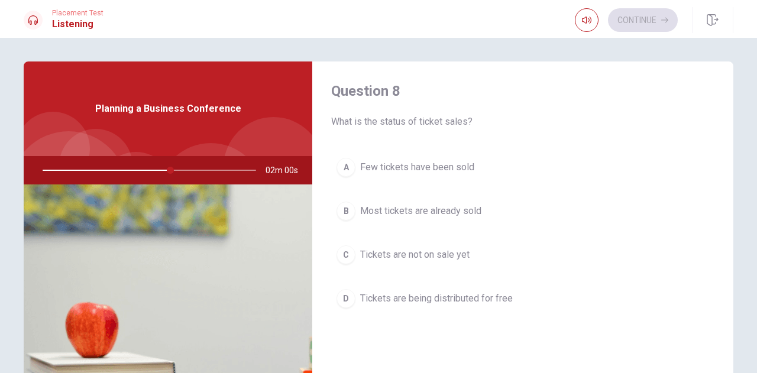
scroll to position [610, 0]
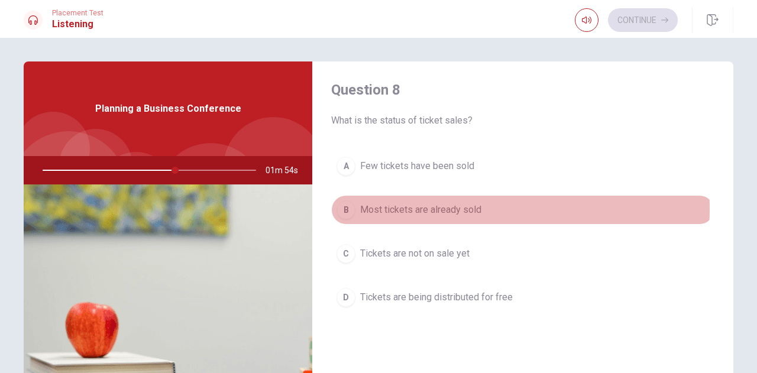
click at [421, 205] on span "Most tickets are already sold" at bounding box center [420, 210] width 121 height 14
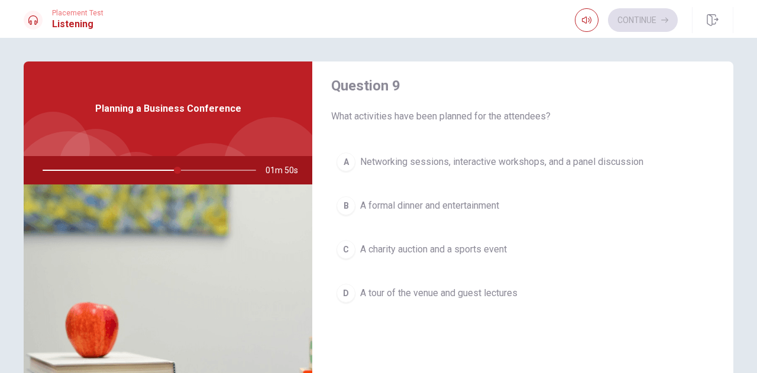
scroll to position [917, 0]
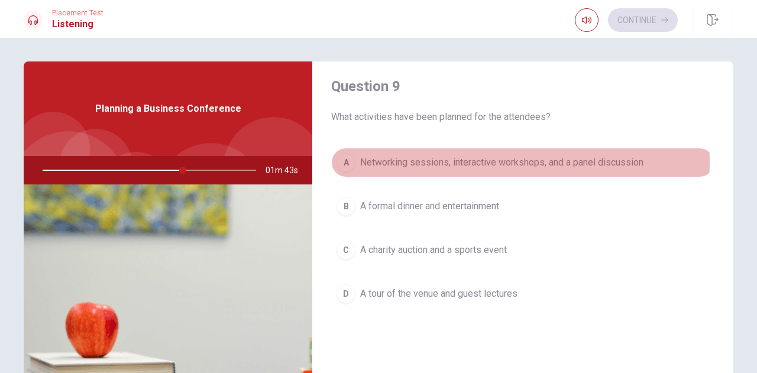
click at [441, 158] on span "Networking sessions, interactive workshops, and a panel discussion" at bounding box center [501, 163] width 283 height 14
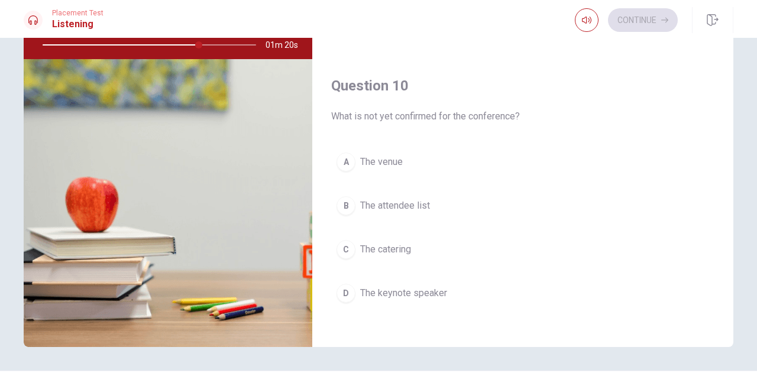
scroll to position [127, 0]
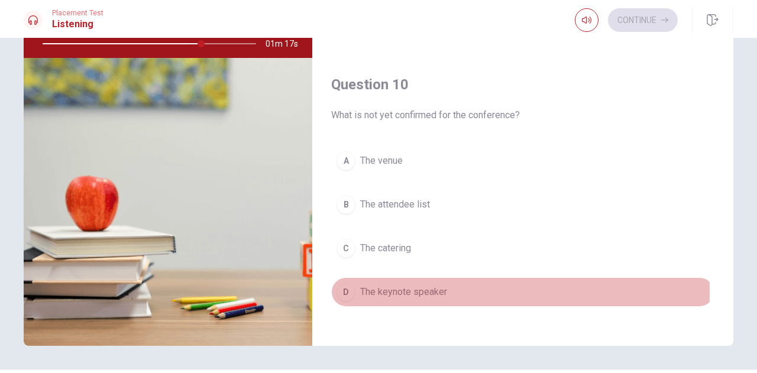
click at [367, 285] on span "The keynote speaker" at bounding box center [403, 292] width 87 height 14
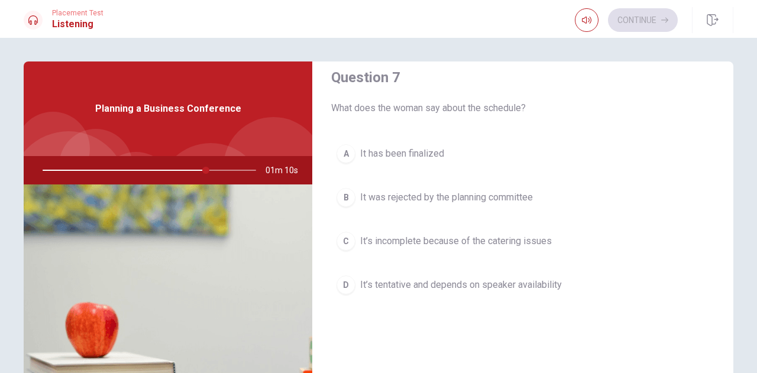
scroll to position [319, 0]
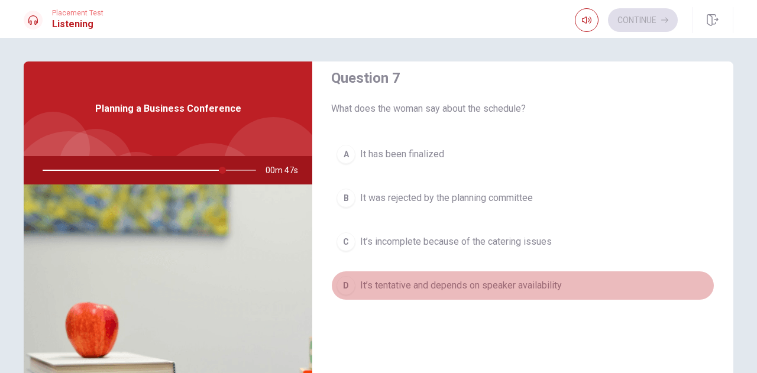
click at [529, 282] on span "It’s tentative and depends on speaker availability" at bounding box center [461, 286] width 202 height 14
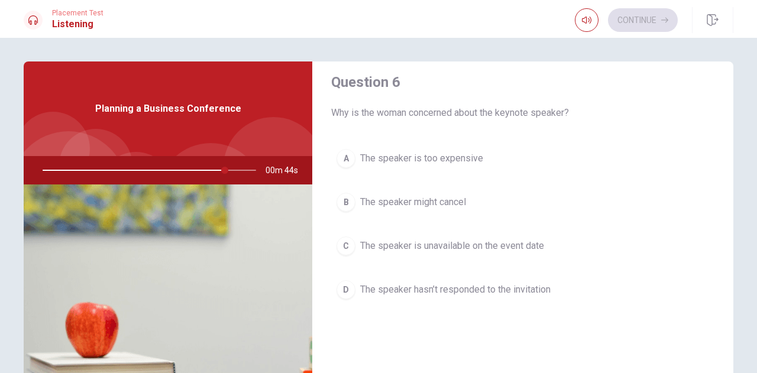
scroll to position [9, 0]
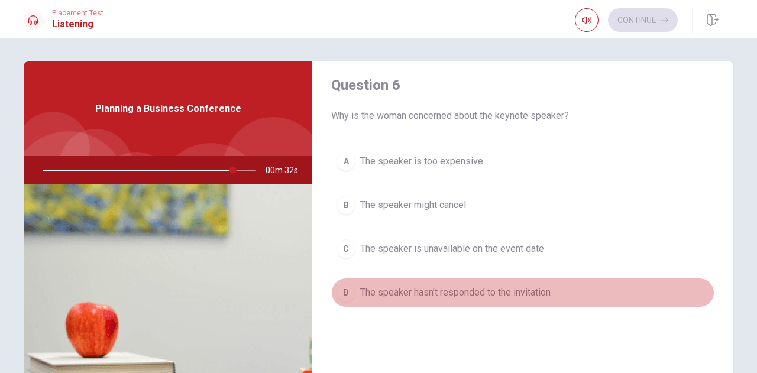
click at [520, 289] on span "The speaker hasn’t responded to the invitation" at bounding box center [455, 293] width 190 height 14
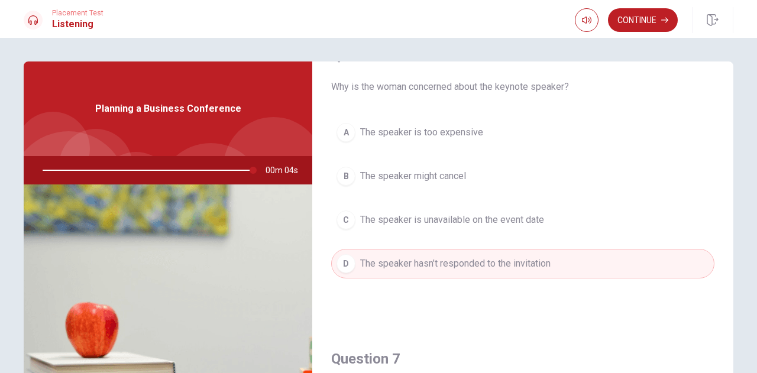
scroll to position [47, 0]
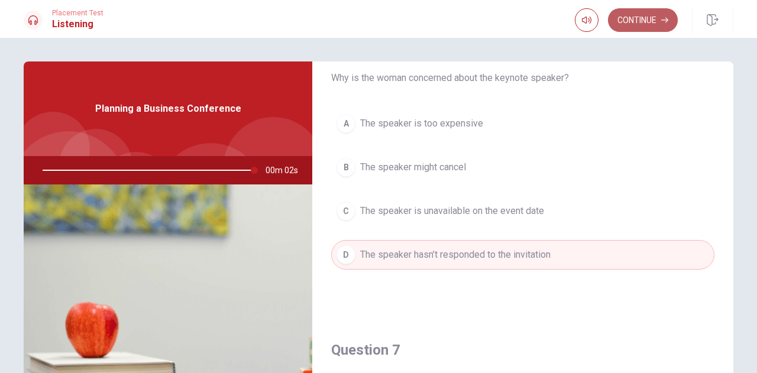
click at [642, 16] on button "Continue" at bounding box center [643, 20] width 70 height 24
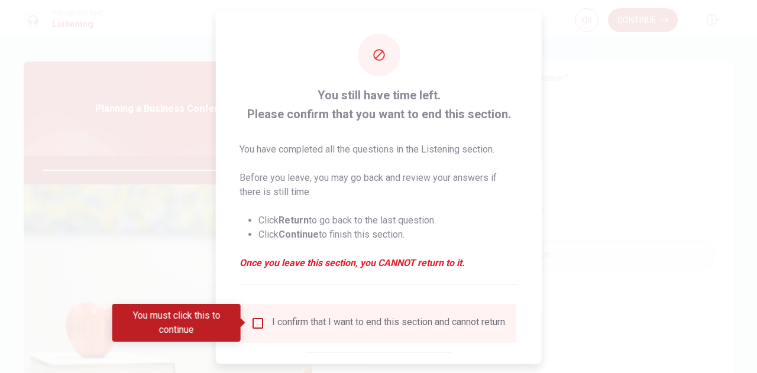
type input "0"
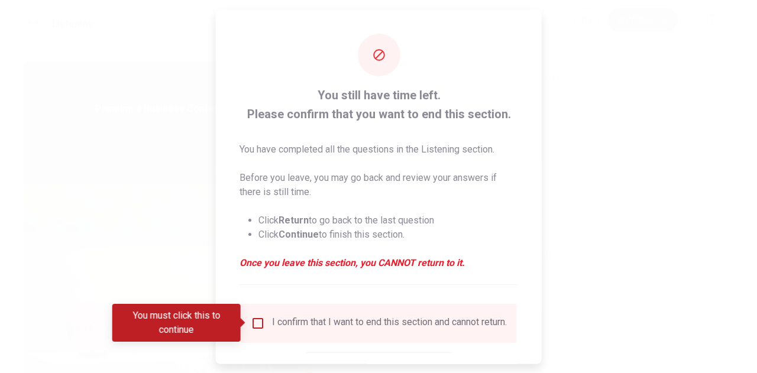
click at [257, 322] on input "You must click this to continue" at bounding box center [258, 323] width 14 height 14
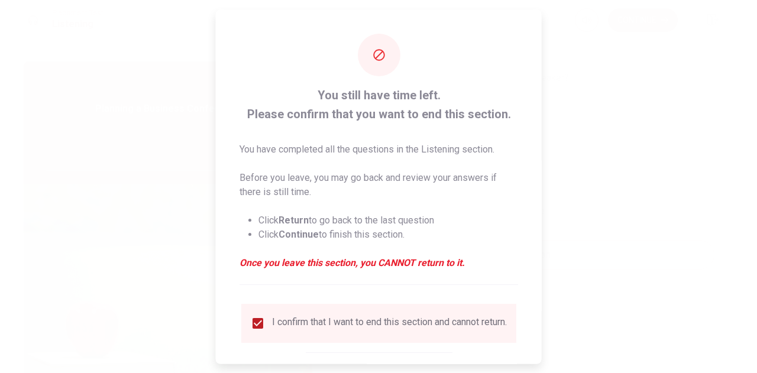
scroll to position [67, 0]
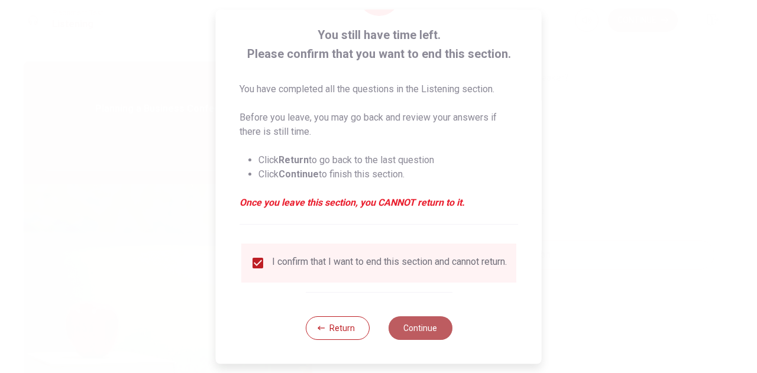
click at [424, 334] on button "Continue" at bounding box center [420, 328] width 64 height 24
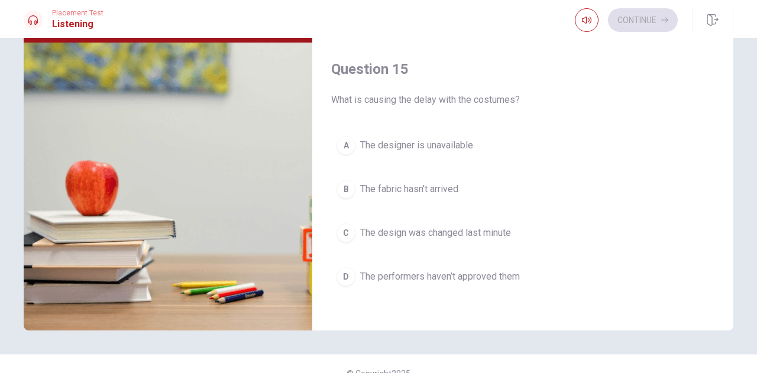
scroll to position [143, 0]
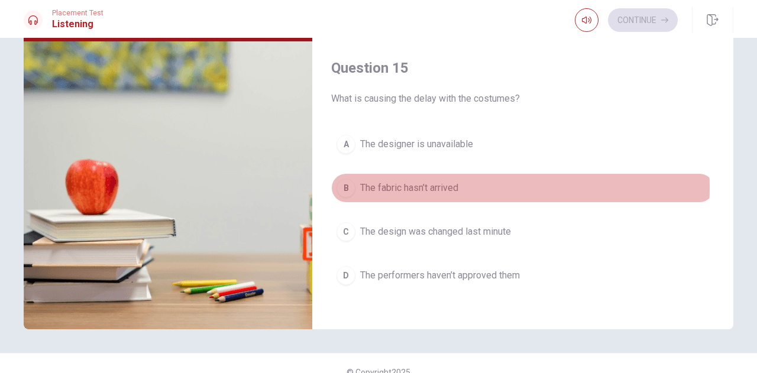
click at [421, 181] on span "The fabric hasn’t arrived" at bounding box center [409, 188] width 98 height 14
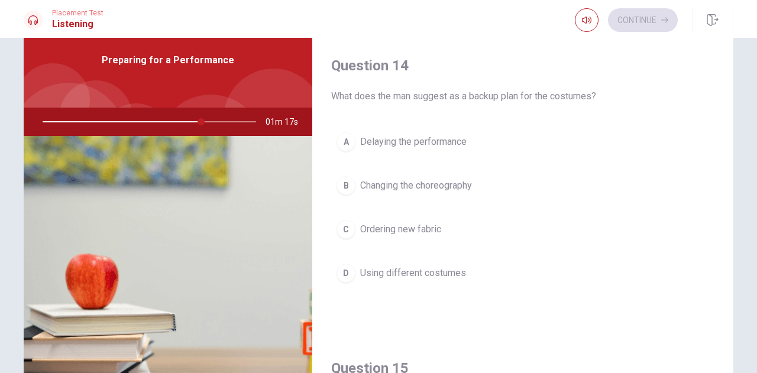
scroll to position [889, 0]
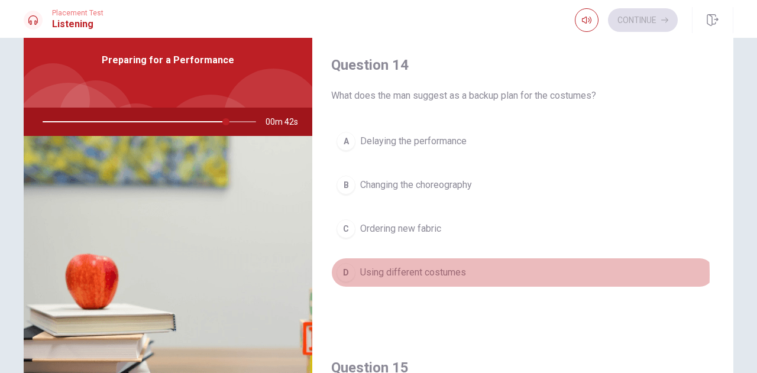
click at [458, 268] on span "Using different costumes" at bounding box center [413, 273] width 106 height 14
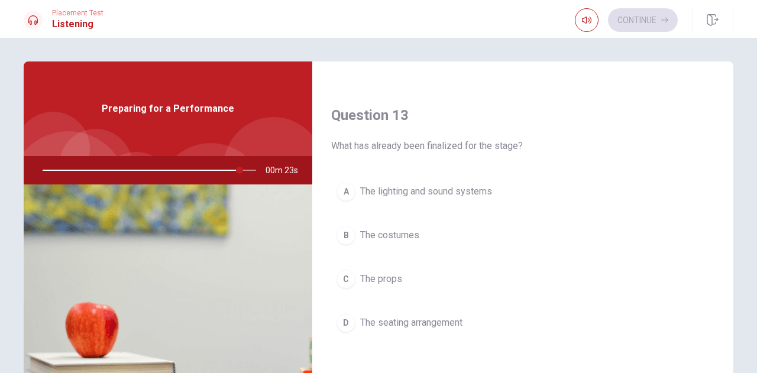
scroll to position [584, 0]
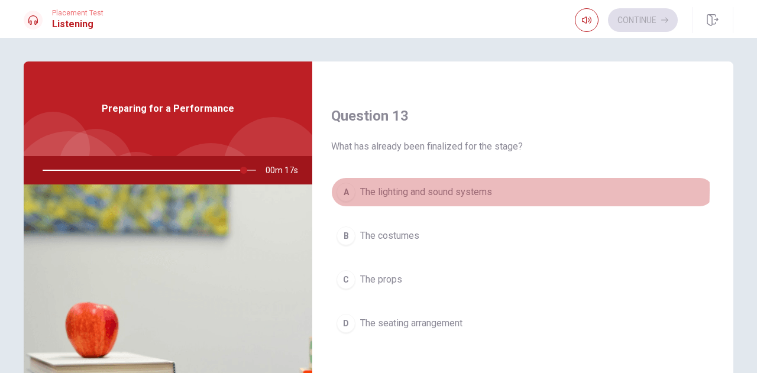
click at [412, 186] on span "The lighting and sound systems" at bounding box center [426, 192] width 132 height 14
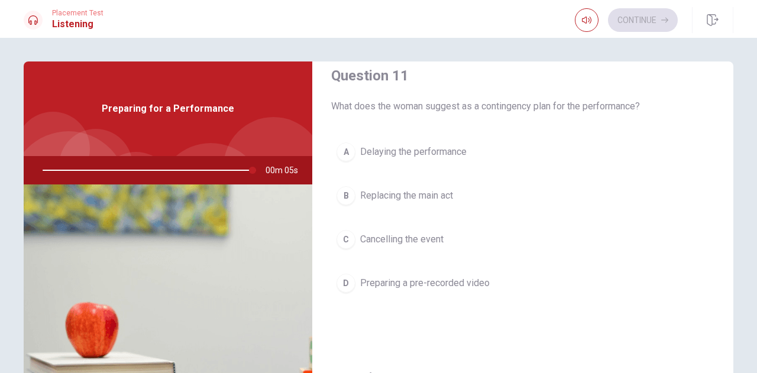
scroll to position [20, 0]
type input "0"
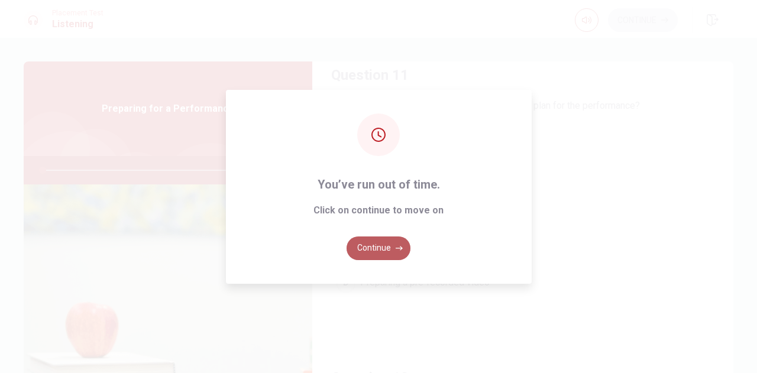
click at [384, 248] on button "Continue" at bounding box center [379, 249] width 64 height 24
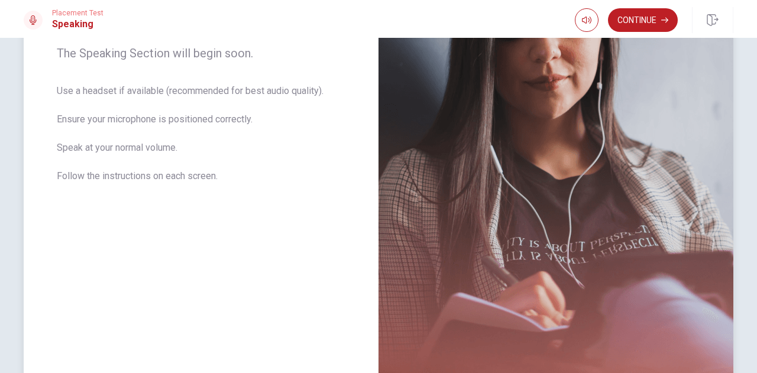
scroll to position [0, 0]
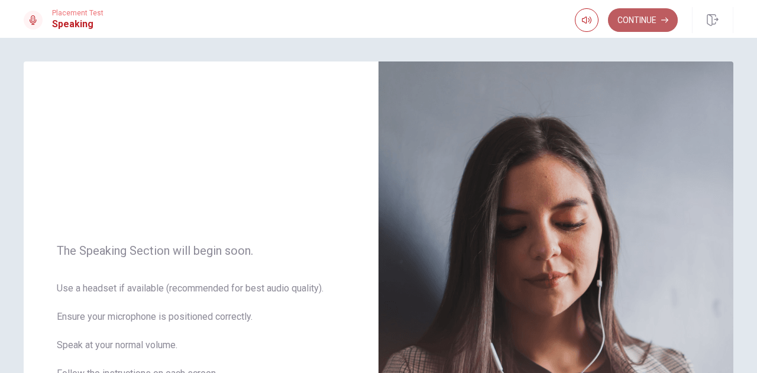
click at [633, 27] on button "Continue" at bounding box center [643, 20] width 70 height 24
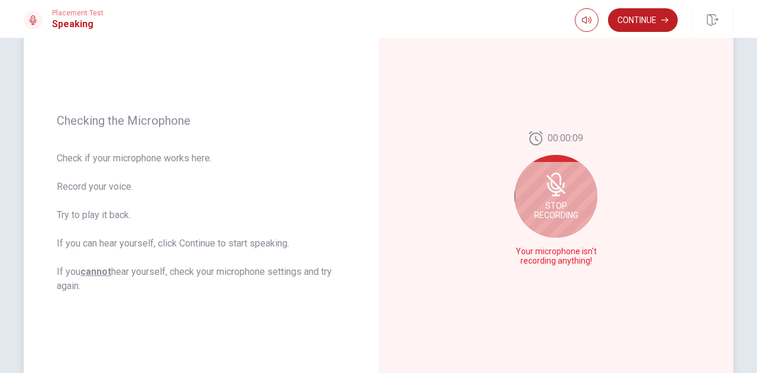
scroll to position [116, 0]
click at [557, 193] on icon at bounding box center [556, 185] width 24 height 24
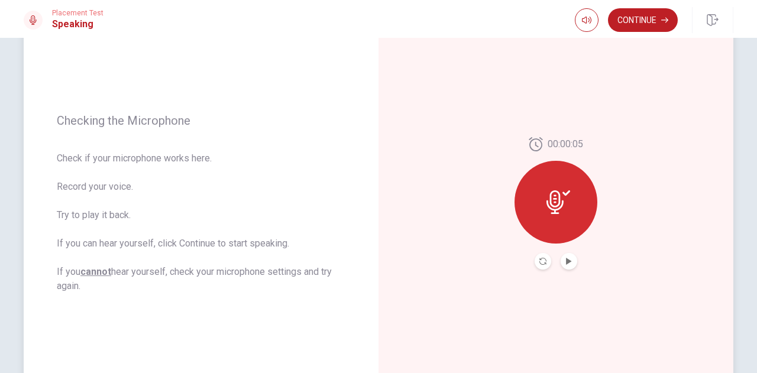
click at [552, 200] on icon at bounding box center [558, 202] width 24 height 24
click at [639, 22] on button "Continue" at bounding box center [643, 20] width 70 height 24
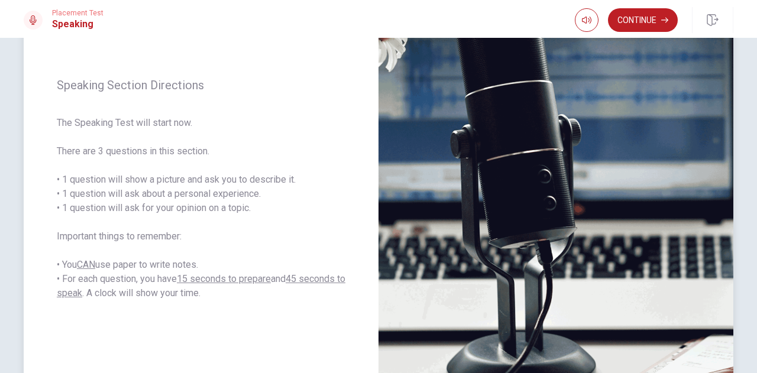
scroll to position [129, 0]
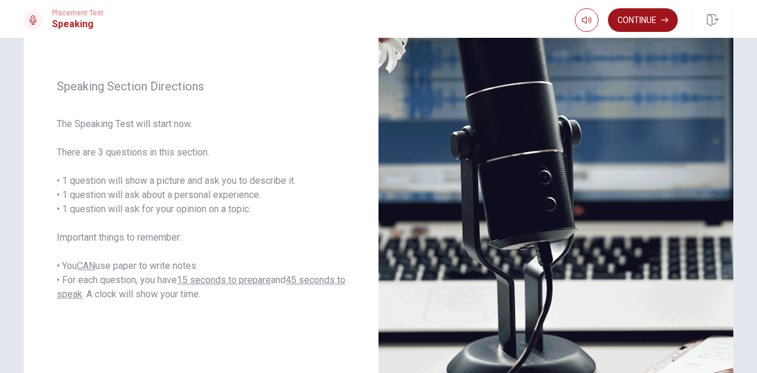
click at [650, 23] on button "Continue" at bounding box center [643, 20] width 70 height 24
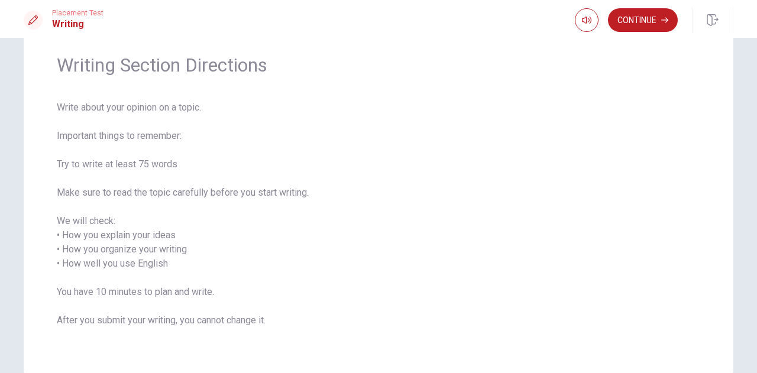
scroll to position [43, 0]
click at [641, 24] on button "Continue" at bounding box center [643, 20] width 70 height 24
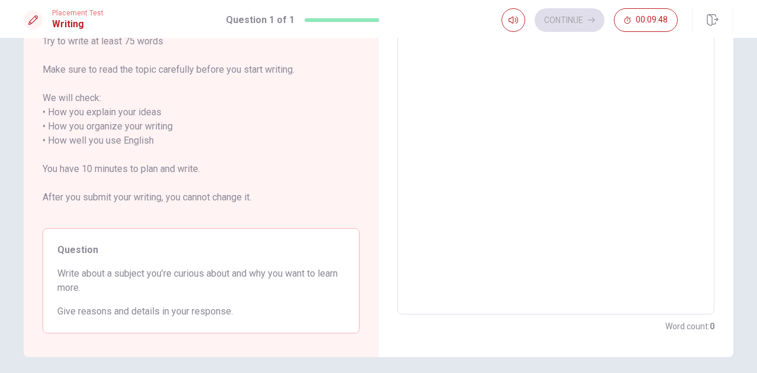
scroll to position [137, 0]
click at [470, 68] on textarea at bounding box center [556, 140] width 300 height 328
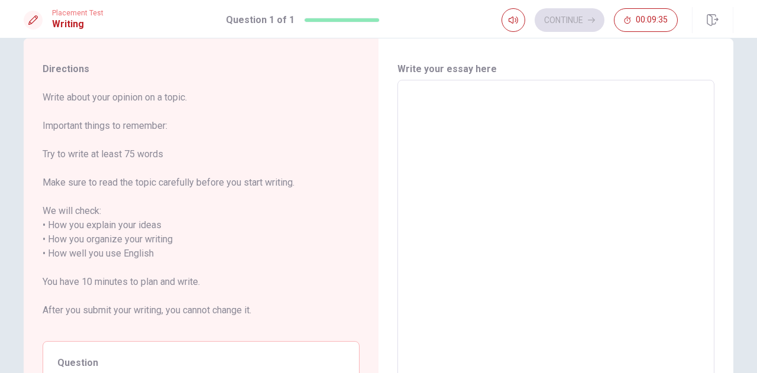
scroll to position [20, 0]
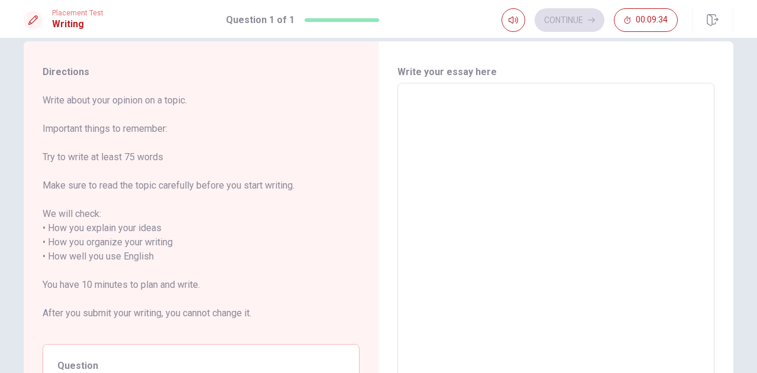
type textarea "I"
type textarea "x"
type textarea "I"
type textarea "x"
type textarea "I a"
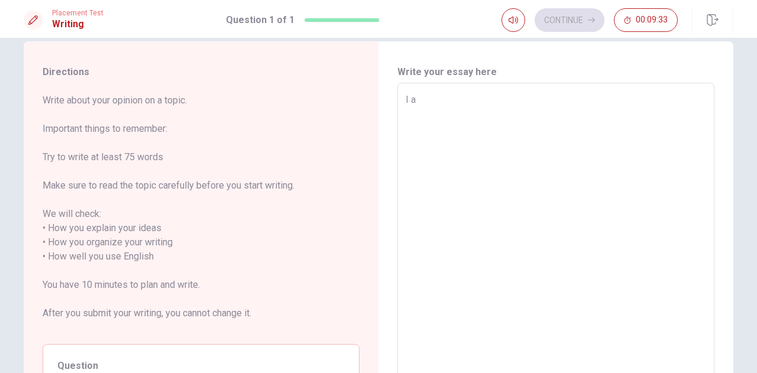
type textarea "x"
type textarea "I a,"
type textarea "x"
type textarea "I a"
type textarea "x"
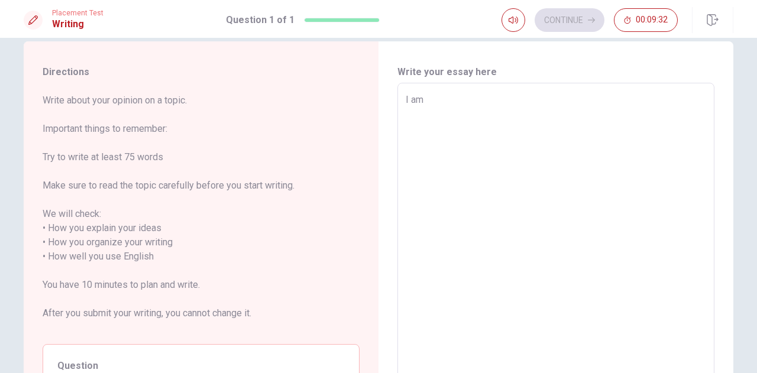
type textarea "I am"
click at [454, 96] on textarea "I a" at bounding box center [556, 257] width 300 height 328
click at [435, 99] on textarea "I a" at bounding box center [556, 257] width 300 height 328
click at [426, 101] on textarea "I a" at bounding box center [556, 257] width 300 height 328
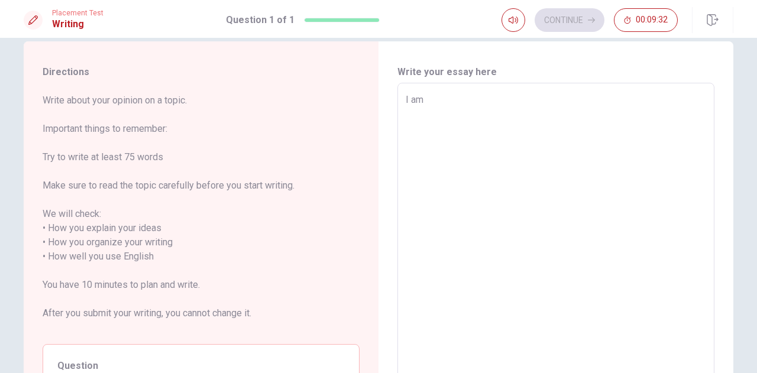
click at [426, 101] on textarea "I a" at bounding box center [556, 257] width 300 height 328
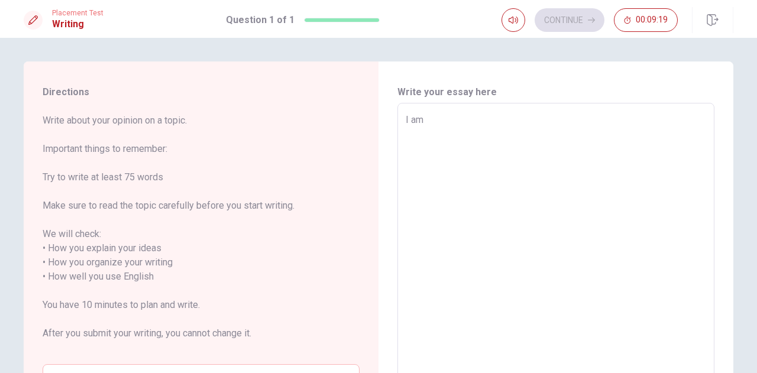
click at [517, 130] on textarea "I am" at bounding box center [556, 277] width 300 height 328
type textarea "x"
type textarea "I am v"
type textarea "x"
type textarea "I am ve"
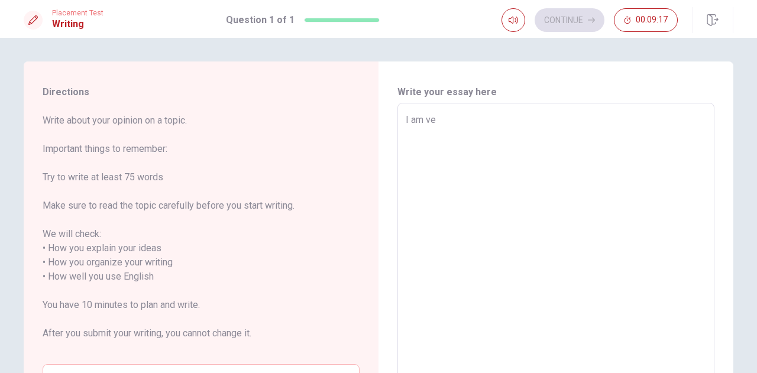
type textarea "x"
type textarea "I am ver"
type textarea "x"
type textarea "I am very"
type textarea "x"
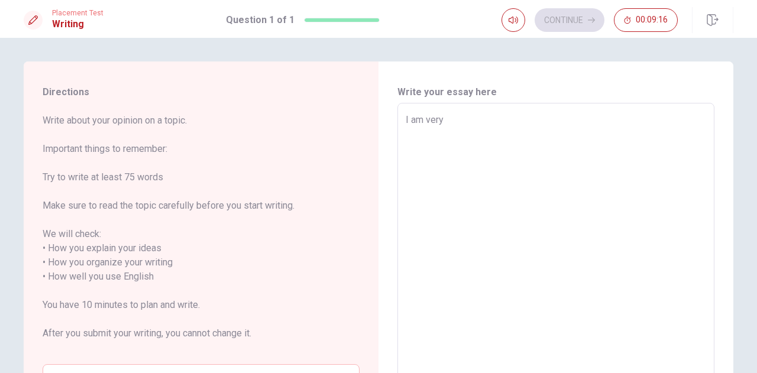
type textarea "I am very"
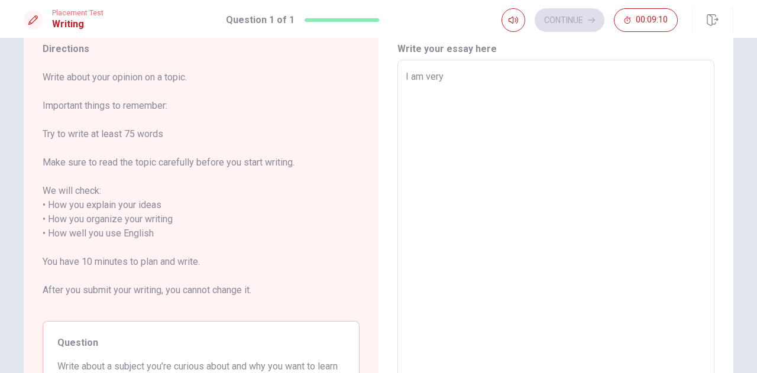
scroll to position [44, 0]
type textarea "x"
type textarea "I am very c"
type textarea "x"
type textarea "I am very curiou"
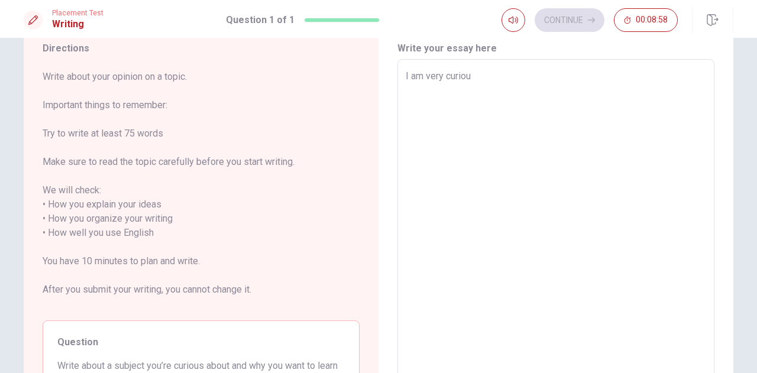
type textarea "x"
type textarea "I am very curious"
type textarea "x"
type textarea "I am very curious"
type textarea "x"
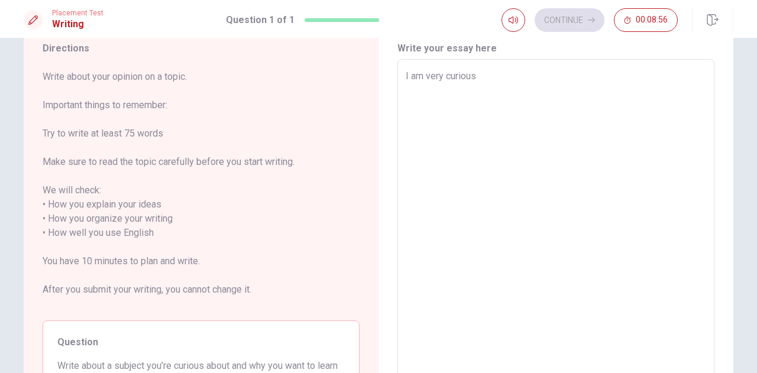
type textarea "I am very curious h"
type textarea "x"
type textarea "I am very curious ho"
type textarea "x"
type textarea "I am very curious how"
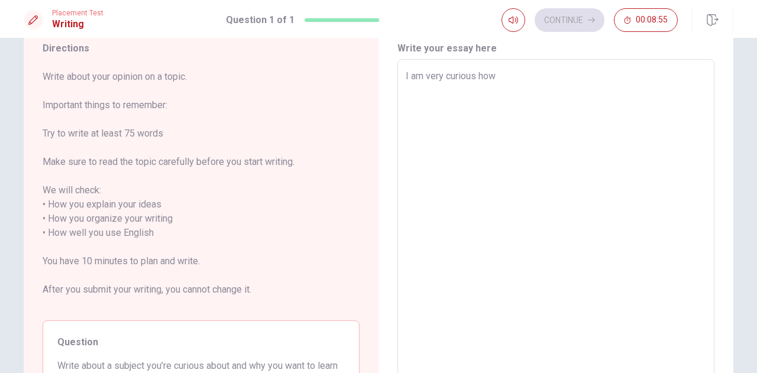
type textarea "x"
type textarea "I am very curious how"
type textarea "x"
type textarea "I am very curious how t"
type textarea "x"
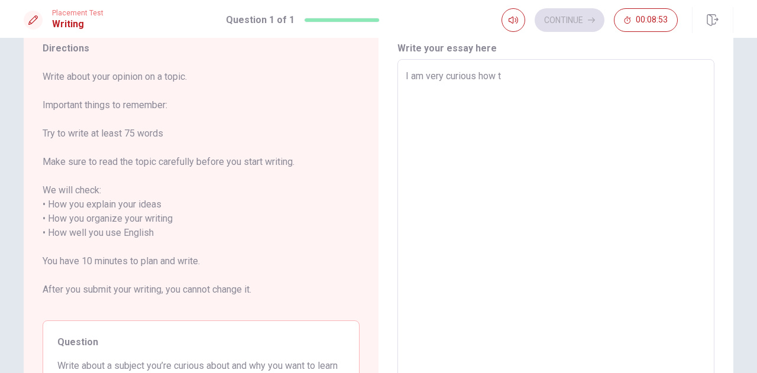
type textarea "I am very curious how th"
type textarea "x"
type textarea "I am very curious how the"
type textarea "x"
type textarea "I am very curious how the"
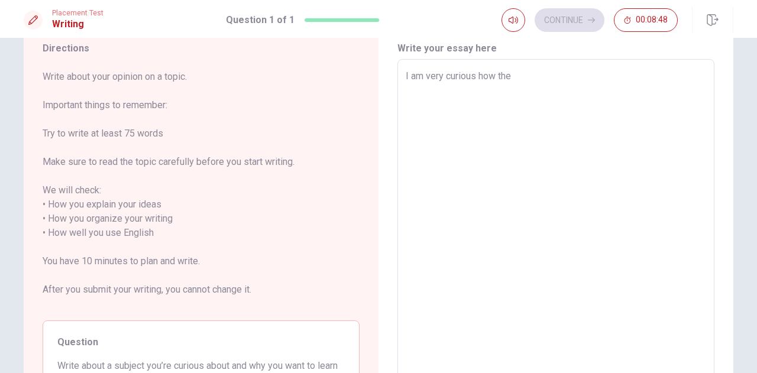
type textarea "x"
type textarea "I am very curious how the k"
type textarea "x"
type textarea "I am very curious how the ki"
type textarea "x"
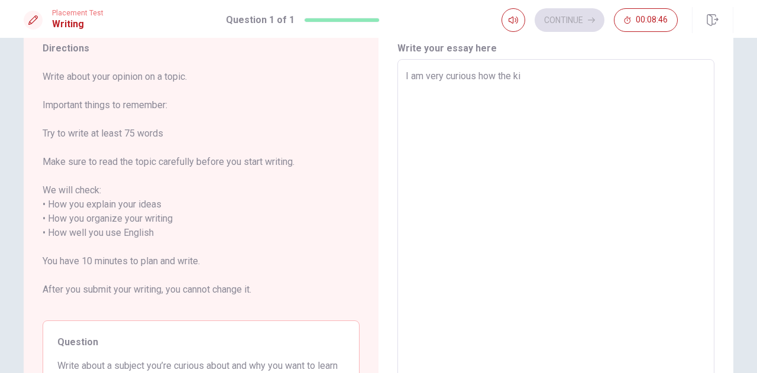
type textarea "I am very curious how the kid"
type textarea "x"
type textarea "I am very curious how the kids"
type textarea "x"
type textarea "I am very curious how the kids"
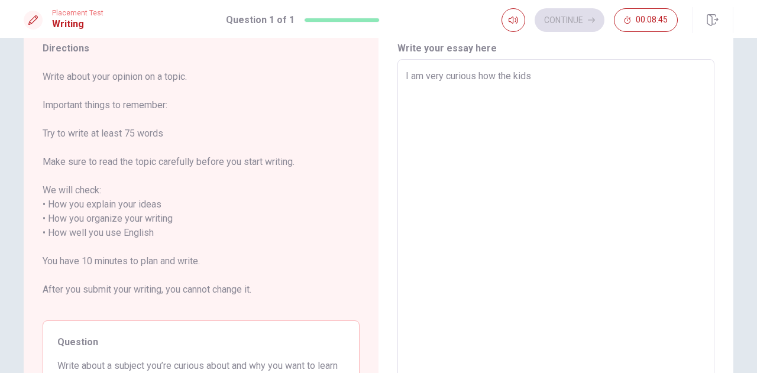
type textarea "x"
type textarea "I am very curious how the kids a"
type textarea "x"
type textarea "I am very curious how the kids ar"
type textarea "x"
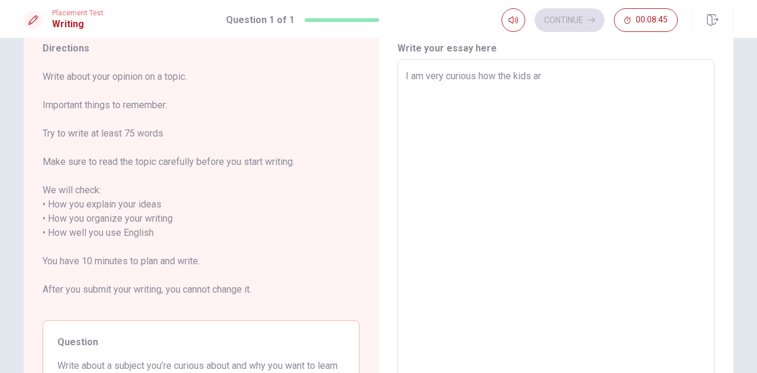
type textarea "I am very curious how the kids are"
type textarea "x"
type textarea "I am very curious how the kids are"
type textarea "x"
type textarea "I am very curious how the kids are getting"
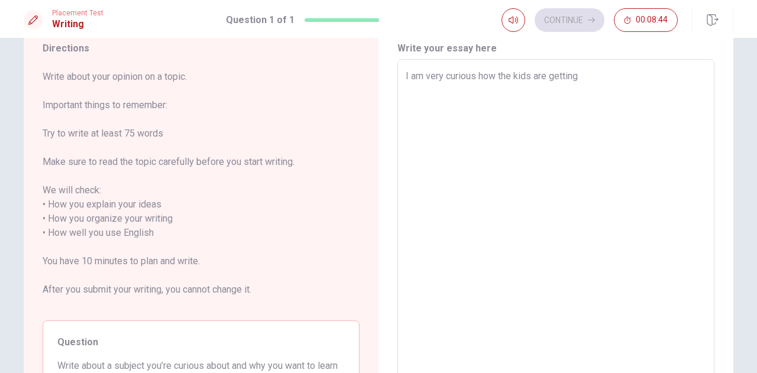
click at [572, 84] on textarea "I am very curious how the kids are" at bounding box center [556, 233] width 300 height 328
click at [588, 79] on textarea "I am very curious how the kids are getting" at bounding box center [556, 233] width 300 height 328
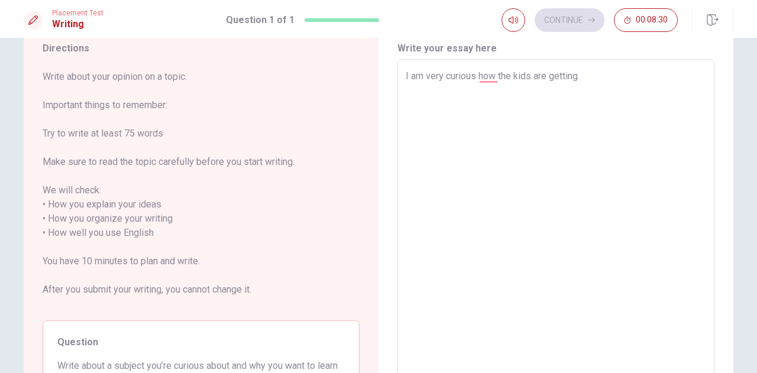
type textarea "x"
type textarea "I am very curious how the kids are getting m"
type textarea "x"
type textarea "I am very curious how the kids are getting mo"
type textarea "x"
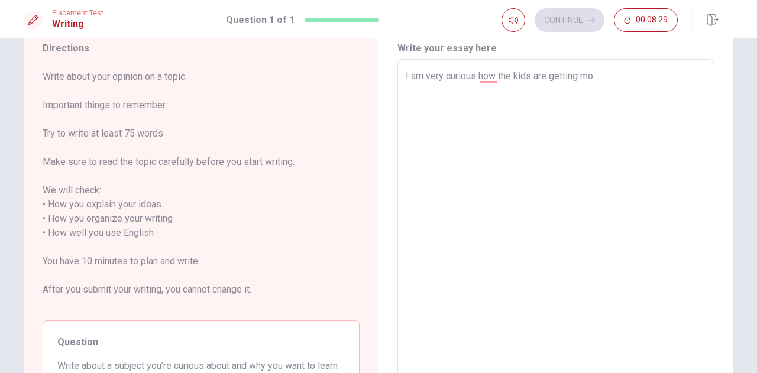
type textarea "I am very curious how the kids are getting mor"
type textarea "x"
type textarea "I am very curious how the kids are getting more"
type textarea "x"
type textarea "I am very curious how the kids are getting more"
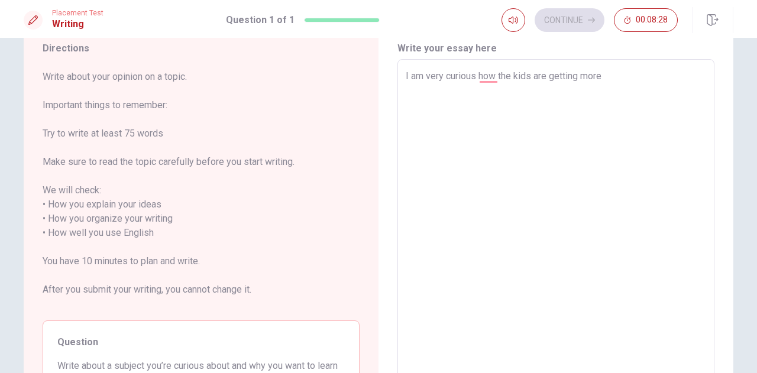
type textarea "x"
type textarea "I am very curious how the kids are getting more a"
type textarea "x"
type textarea "I am very curious how the kids are getting more an"
type textarea "x"
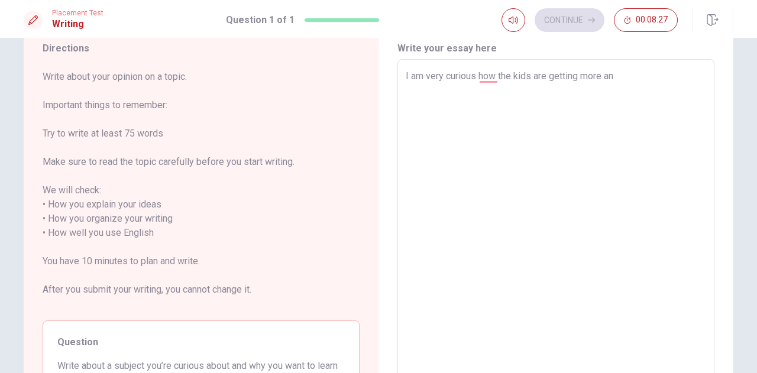
type textarea "I am very curious how the kids are getting more and"
type textarea "x"
type textarea "I am very curious how the kids are getting more and"
type textarea "x"
type textarea "I am very curious how the kids are getting more and m"
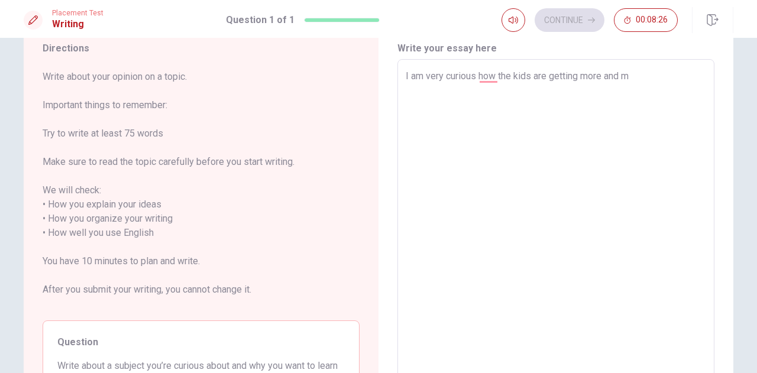
type textarea "x"
type textarea "I am very curious how the kids are getting more and mo"
type textarea "x"
type textarea "I am very curious how the kids are getting more and mor"
type textarea "x"
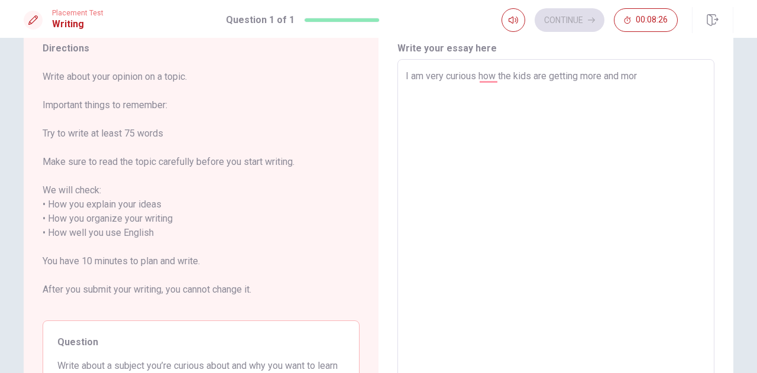
type textarea "I am very curious how the kids are getting more and more"
type textarea "x"
type textarea "I am very curious how the kids are getting more and more"
type textarea "x"
type textarea "I am very curious how the kids are getting more and more l"
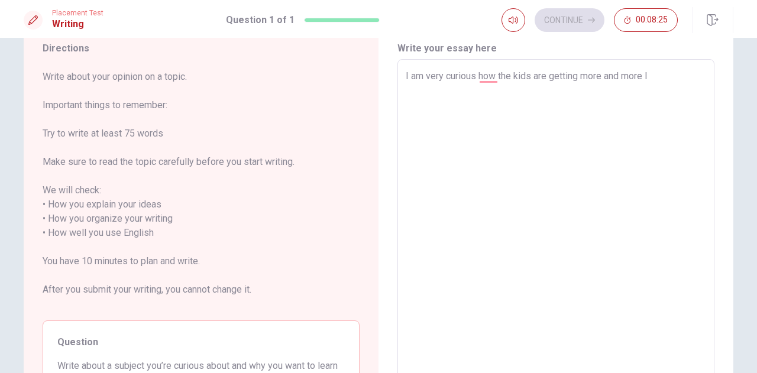
type textarea "x"
type textarea "I am very curious how the kids are getting more and more la"
type textarea "x"
type textarea "I am very curious how the kids are getting more and more lax"
type textarea "x"
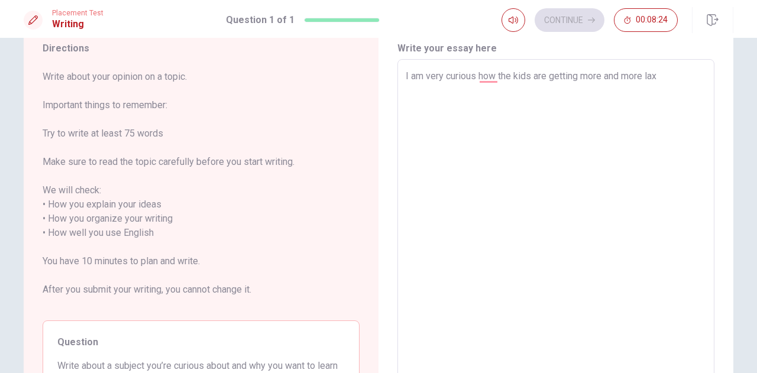
type textarea "I am very curious how the kids are getting more and more la"
type textarea "x"
type textarea "I am very curious how the kids are getting more and more laz"
type textarea "x"
type textarea "I am very curious how the kids are getting more and more lazy"
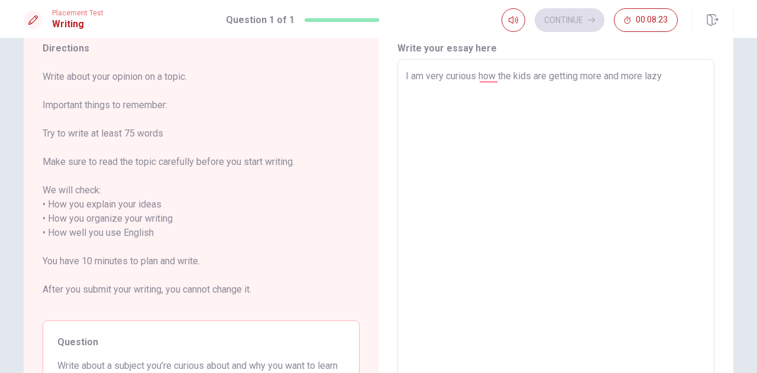
type textarea "x"
type textarea "I am very curious how the kids are getting more and more lazy"
type textarea "x"
type textarea "I am very curious how the kids are getting more and more lazy f"
type textarea "x"
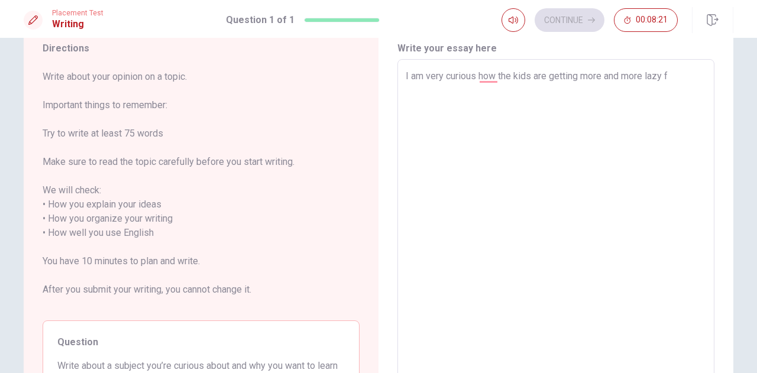
type textarea "I am very curious how the kids are getting more and more lazy fo"
type textarea "x"
type textarea "I am very curious how the kids are getting more and more lazy for"
type textarea "x"
type textarea "I am very curious how the kids are getting more and more lazy for"
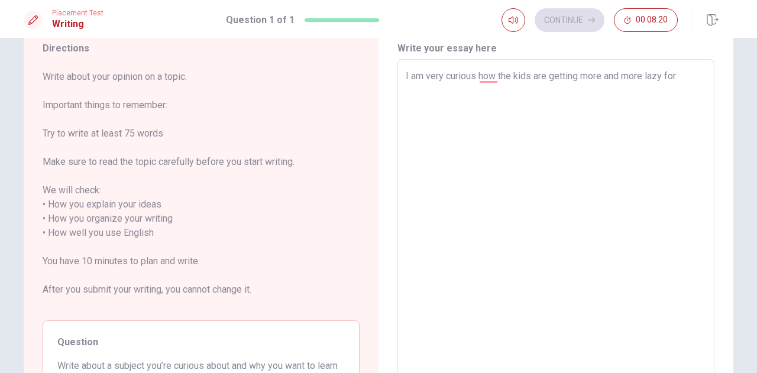
type textarea "x"
type textarea "I am very curious how the kids are getting more and more lazy for using theirs"
type textarea "x"
type textarea "I am very curious how the kids are getting more and more lazy for using their"
type textarea "x"
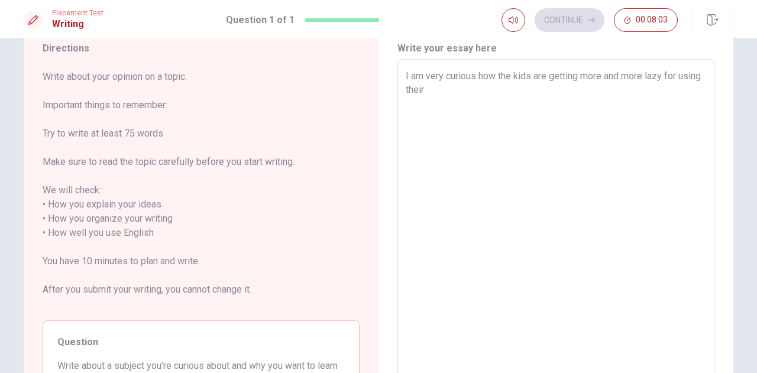
type textarea "I am very curious how the kids are getting more and more lazy for using their"
type textarea "x"
type textarea "I am very curious how the kids are getting more and more lazy for using their p"
type textarea "x"
type textarea "I am very curious how the kids are getting more and more lazy for using their ph"
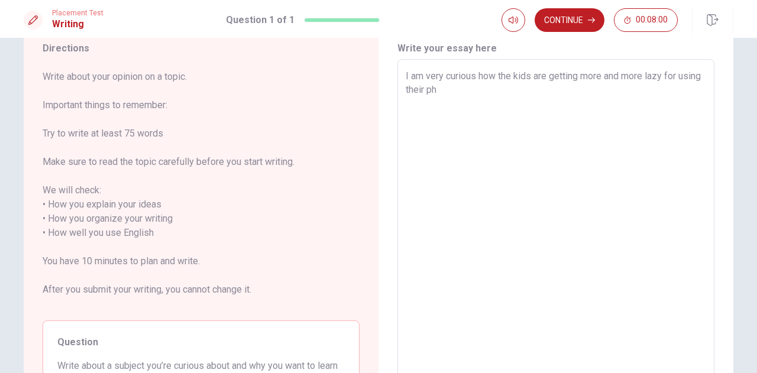
type textarea "x"
type textarea "I am very curious how the kids are getting more and more lazy for using their p…"
type textarea "x"
type textarea "I am very curious how the kids are getting more and more lazy for using their p…"
type textarea "x"
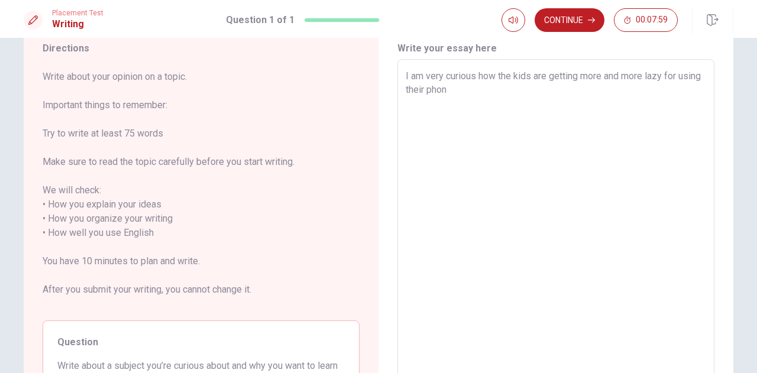
type textarea "I am very curious how the kids are getting more and more lazy for using their p…"
type textarea "x"
type textarea "I am very curious how the kids are getting more and more lazy for using their p…"
type textarea "x"
type textarea "I am very curious how the kids are getting more and more lazy for using their p…"
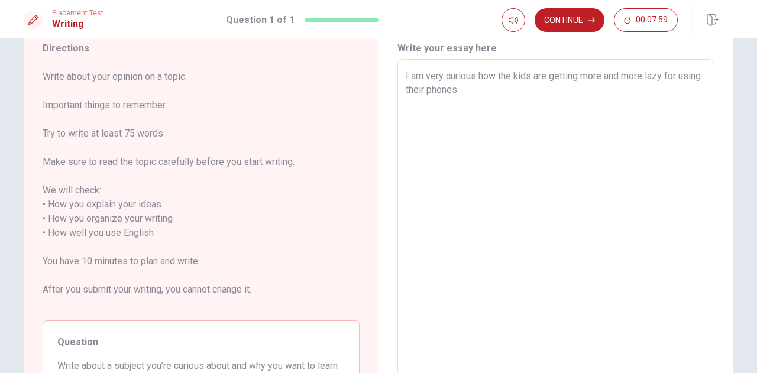
type textarea "x"
type textarea "I am very curious how the kids are getting more and more lazy for using their p…"
type textarea "x"
type textarea "I am very curious how the kids are getting more and more lazy for using their p…"
type textarea "x"
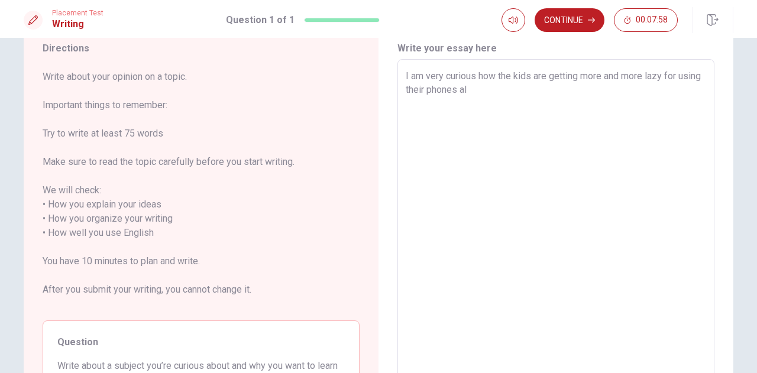
type textarea "I am very curious how the kids are getting more and more lazy for using their p…"
type textarea "x"
type textarea "I am very curious how the kids are getting more and more lazy for using their p…"
type textarea "x"
type textarea "I am very curious how the kids are getting more and more lazy for using their p…"
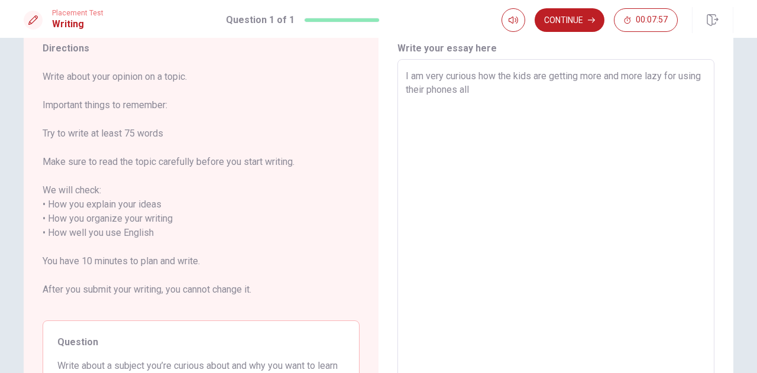
type textarea "x"
type textarea "I am very curious how the kids are getting more and more lazy for using their p…"
type textarea "x"
type textarea "I am very curious how the kids are getting more and more lazy for using their p…"
type textarea "x"
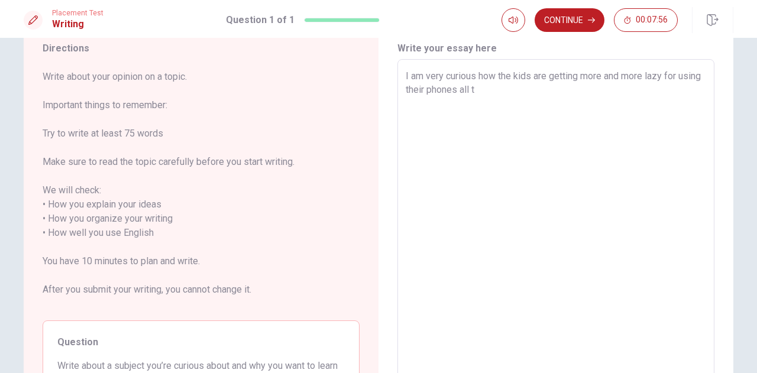
type textarea "I am very curious how the kids are getting more and more lazy for using their p…"
type textarea "x"
type textarea "I am very curious how the kids are getting more and more lazy for using their p…"
type textarea "x"
type textarea "I am very curious how the kids are getting more and more lazy for using their p…"
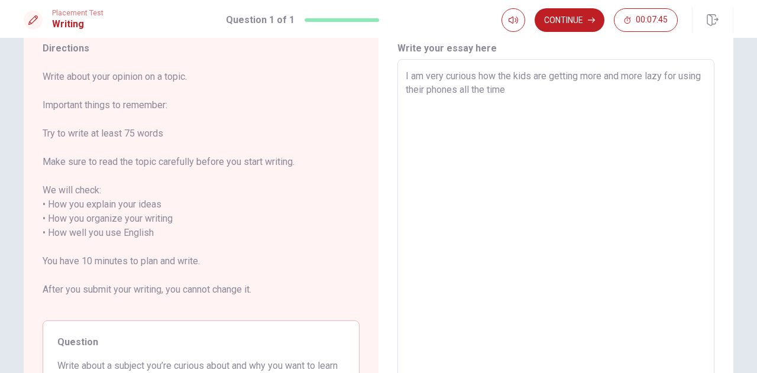
type textarea "x"
type textarea "I am very curious how the kids are getting more and more lazy for using their p…"
type textarea "x"
type textarea "I am very curious how the kids are getting more and more lazy for using their p…"
type textarea "x"
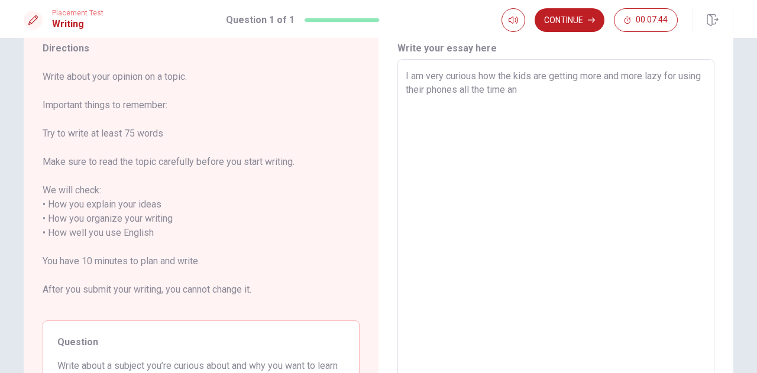
type textarea "I am very curious how the kids are getting more and more lazy for using their p…"
type textarea "x"
type textarea "I am very curious how the kids are getting more and more lazy for using their p…"
type textarea "x"
type textarea "I am very curious how the kids are getting more and more lazy for using their p…"
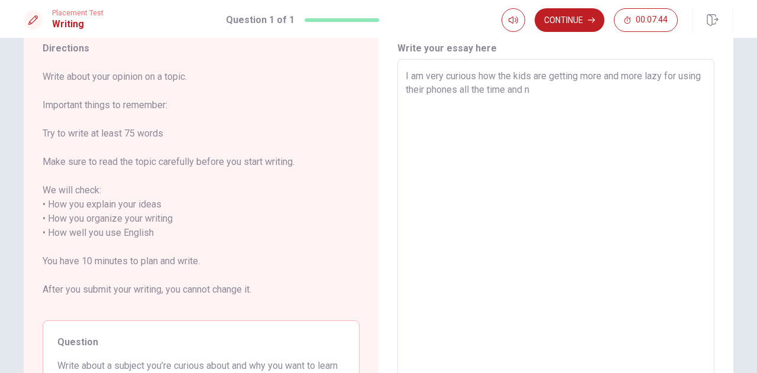
type textarea "x"
type textarea "I am very curious how the kids are getting more and more lazy for using their p…"
type textarea "x"
type textarea "I am very curious how the kids are getting more and more lazy for using their p…"
type textarea "x"
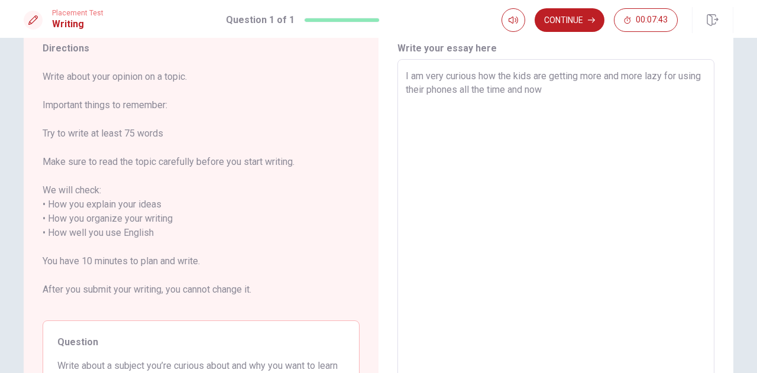
type textarea "I am very curious how the kids are getting more and more lazy for using their p…"
type textarea "x"
type textarea "I am very curious how the kids are getting more and more lazy for using their p…"
type textarea "x"
type textarea "I am very curious how the kids are getting more and more lazy for using their p…"
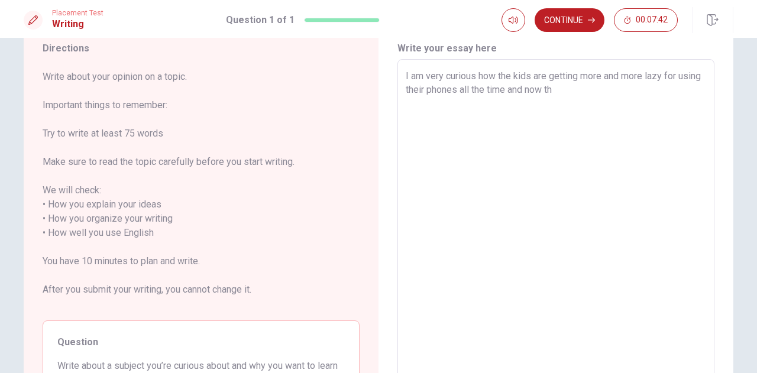
type textarea "x"
type textarea "I am very curious how the kids are getting more and more lazy for using their p…"
type textarea "x"
type textarea "I am very curious how the kids are getting more and more lazy for using their p…"
type textarea "x"
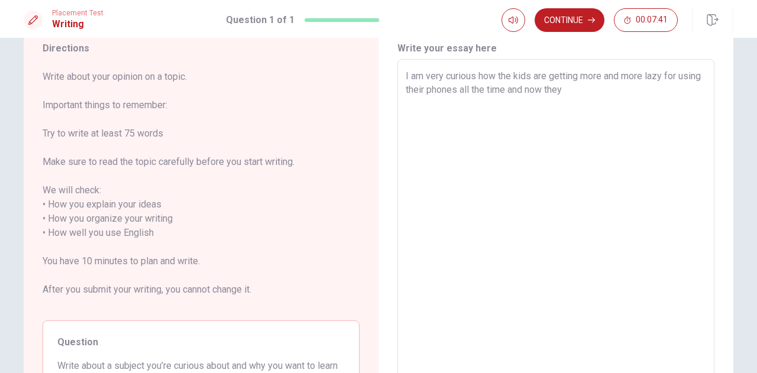
type textarea "I am very curious how the kids are getting more and more lazy for using their p…"
type textarea "x"
type textarea "I am very curious how the kids are getting more and more lazy for using their p…"
type textarea "x"
type textarea "I am very curious how the kids are getting more and more lazy for using their p…"
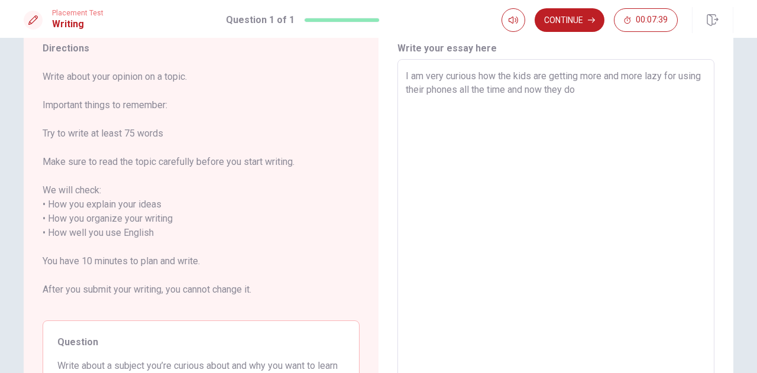
type textarea "x"
type textarea "I am very curious how the kids are getting more and more lazy for using their p…"
type textarea "x"
type textarea "I am very curious how the kids are getting more and more lazy for using their p…"
type textarea "x"
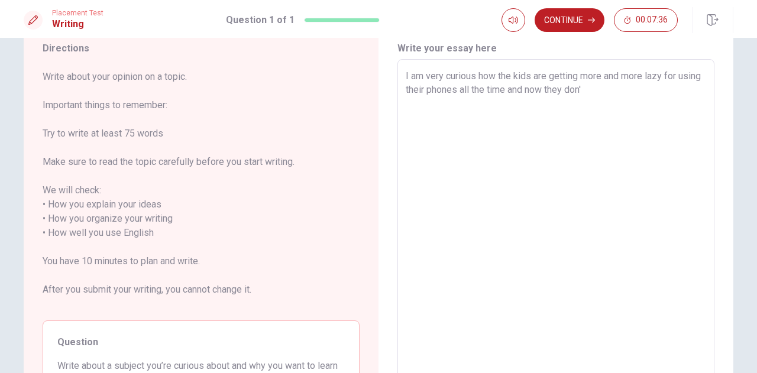
type textarea "I am very curious how the kids are getting more and more lazy for using their p…"
type textarea "x"
type textarea "I am very curious how the kids are getting more and more lazy for using their p…"
type textarea "x"
type textarea "I am very curious how the kids are getting more and more lazy for using their p…"
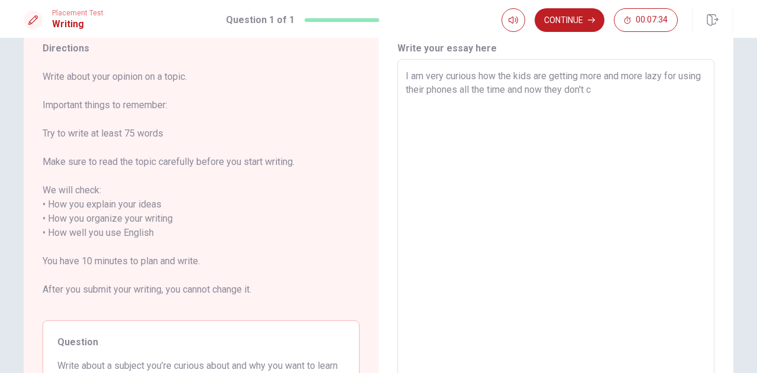
type textarea "x"
type textarea "I am very curious how the kids are getting more and more lazy for using their p…"
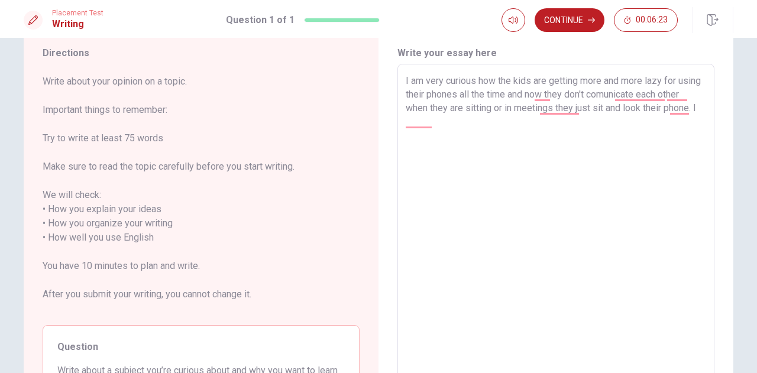
scroll to position [38, 0]
click at [551, 124] on textarea "I am very curious how the kids are getting more and more lazy for using their p…" at bounding box center [556, 239] width 300 height 328
click at [587, 124] on textarea "I am very curious how the kids are getting more and more lazy for using their p…" at bounding box center [556, 239] width 300 height 328
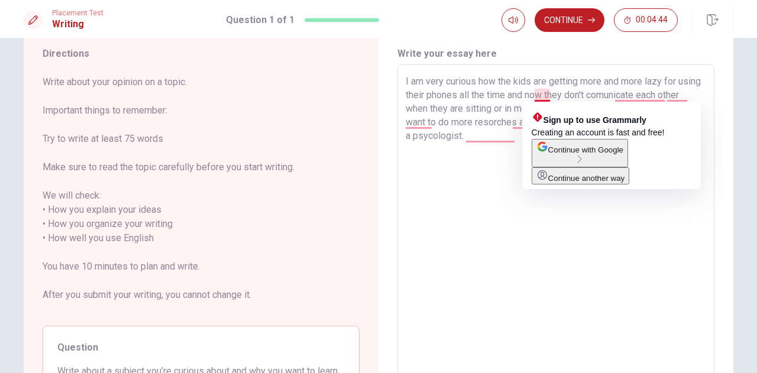
click at [529, 95] on textarea "I am very curious how the kids are getting more and more lazy for using their p…" at bounding box center [556, 239] width 300 height 328
click at [510, 101] on textarea "I am very curious how the kids are getting more and more lazy for using their p…" at bounding box center [556, 239] width 300 height 328
click at [526, 94] on textarea "I am very curious how the kids are getting more and more lazy for using their p…" at bounding box center [556, 239] width 300 height 328
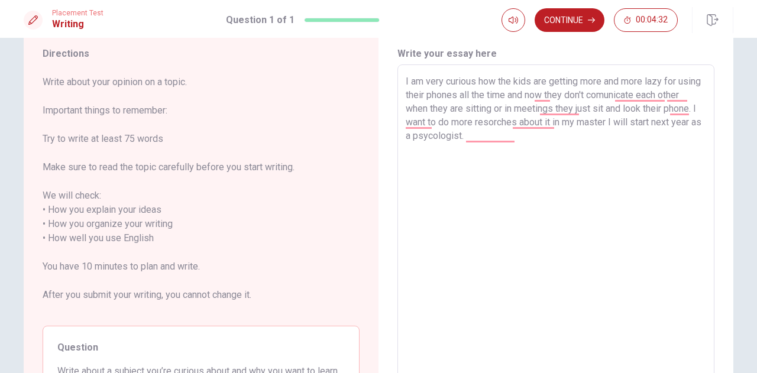
click at [529, 94] on textarea "I am very curious how the kids are getting more and more lazy for using their p…" at bounding box center [556, 239] width 300 height 328
click at [525, 125] on textarea "I am very curious how the kids are getting more and more lazy for using their p…" at bounding box center [556, 239] width 300 height 328
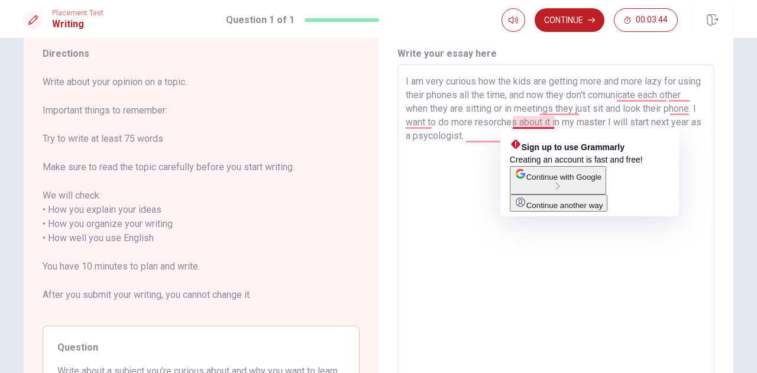
click at [551, 127] on textarea "I am very curious how the kids are getting more and more lazy for using their p…" at bounding box center [556, 239] width 300 height 328
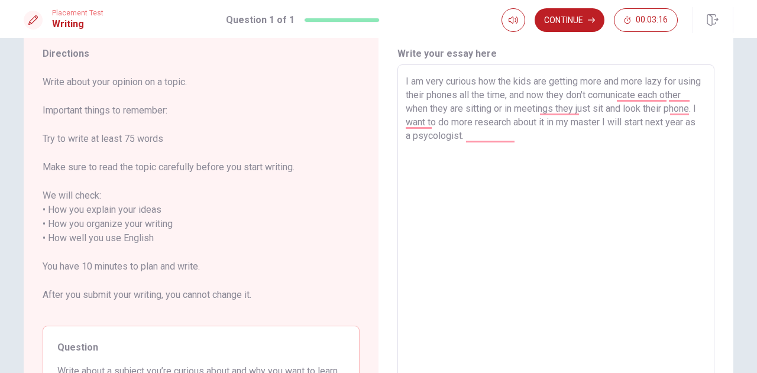
click at [406, 80] on textarea "I am very curious how the kids are getting more and more lazy for using their p…" at bounding box center [556, 239] width 300 height 328
click at [585, 94] on textarea "First of all, I am very curious how the kids are getting more and more lazy for…" at bounding box center [556, 239] width 300 height 328
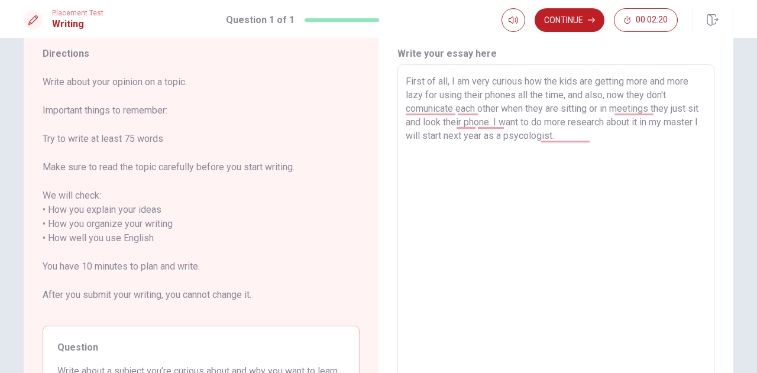
click at [505, 122] on textarea "First of all, I am very curious how the kids are getting more and more lazy for…" at bounding box center [556, 239] width 300 height 328
click at [562, 123] on textarea "First of all, I am very curious how the kids are getting more and more lazy for…" at bounding box center [556, 239] width 300 height 328
click at [639, 135] on textarea "First of all, I am very curious how the kids are getting more and more lazy for…" at bounding box center [556, 239] width 300 height 328
click at [421, 109] on textarea "First of all, I am very curious how the kids are getting more and more lazy for…" at bounding box center [556, 239] width 300 height 328
click at [618, 109] on textarea "First of all, I am very curious how the kids are getting more and more lazy for…" at bounding box center [556, 239] width 300 height 328
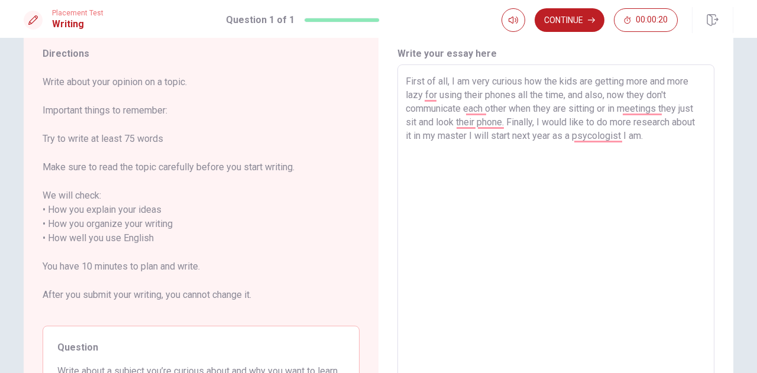
click at [590, 138] on textarea "First of all, I am very curious how the kids are getting more and more lazy for…" at bounding box center [556, 239] width 300 height 328
click at [569, 13] on button "Continue" at bounding box center [570, 20] width 70 height 24
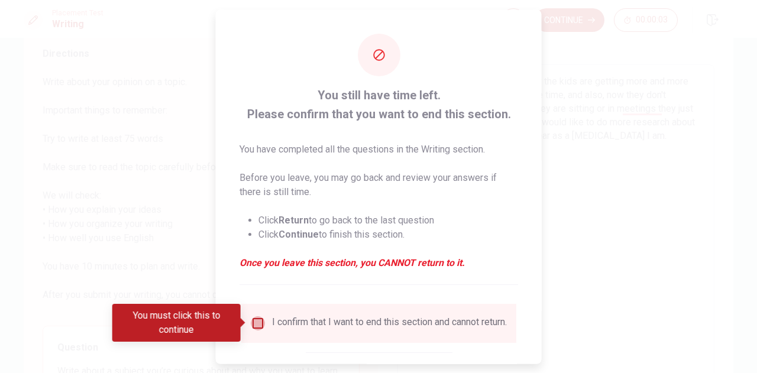
click at [257, 319] on input "You must click this to continue" at bounding box center [258, 323] width 14 height 14
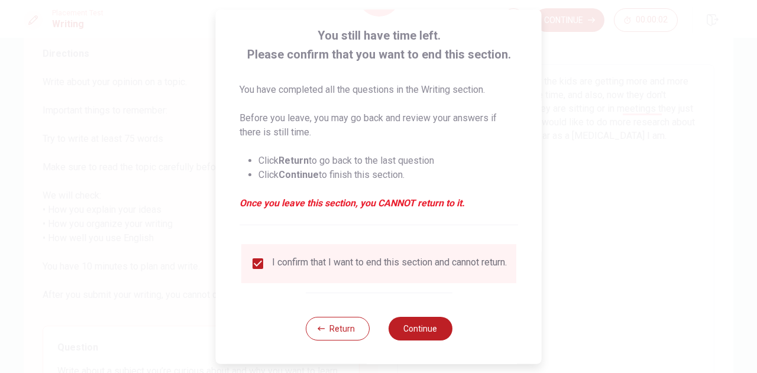
scroll to position [67, 0]
click at [420, 329] on button "Continue" at bounding box center [420, 328] width 64 height 24
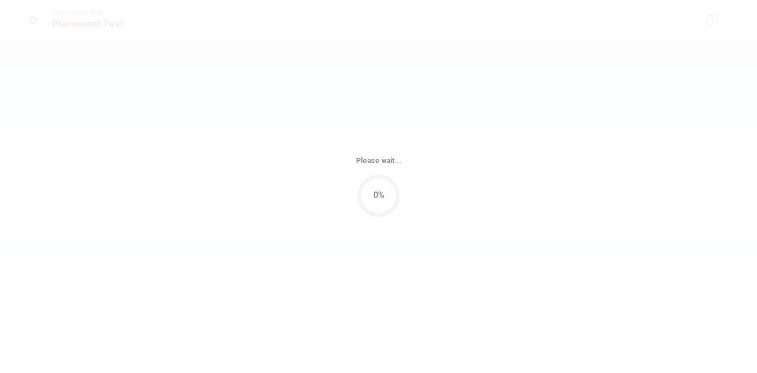
scroll to position [0, 0]
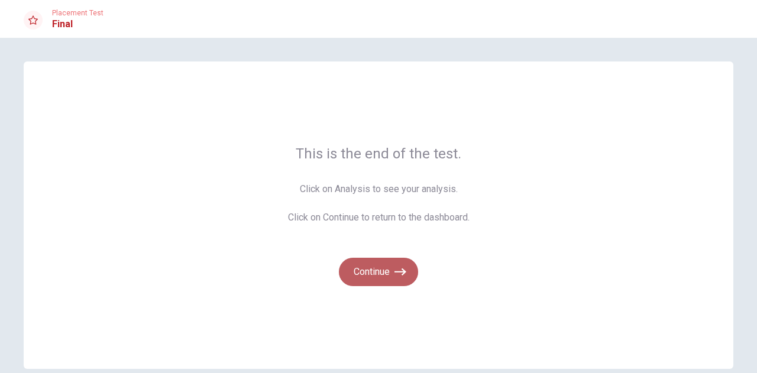
click at [374, 272] on button "Continue" at bounding box center [378, 272] width 79 height 28
